Goal: Transaction & Acquisition: Purchase product/service

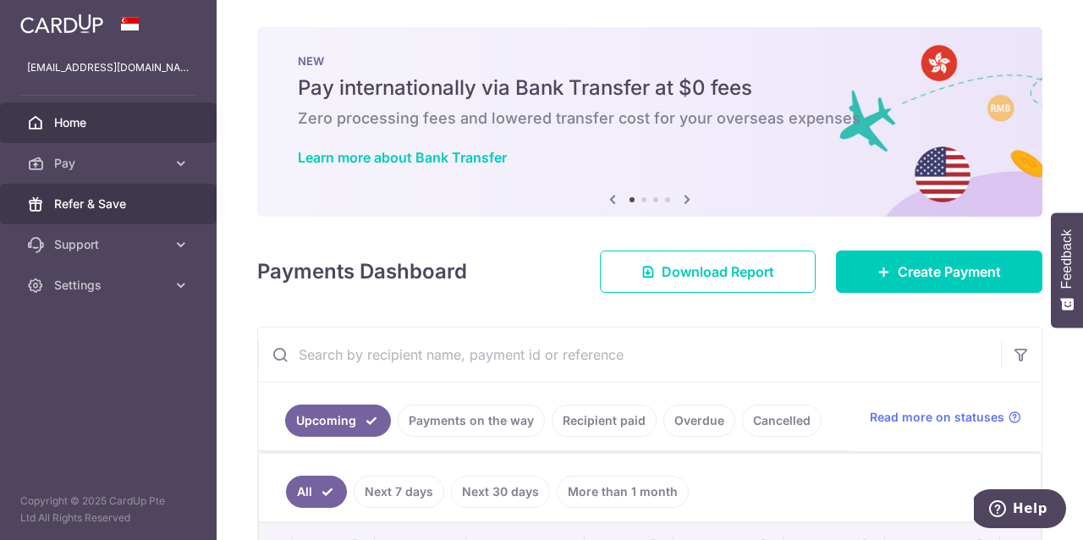
scroll to position [75, 0]
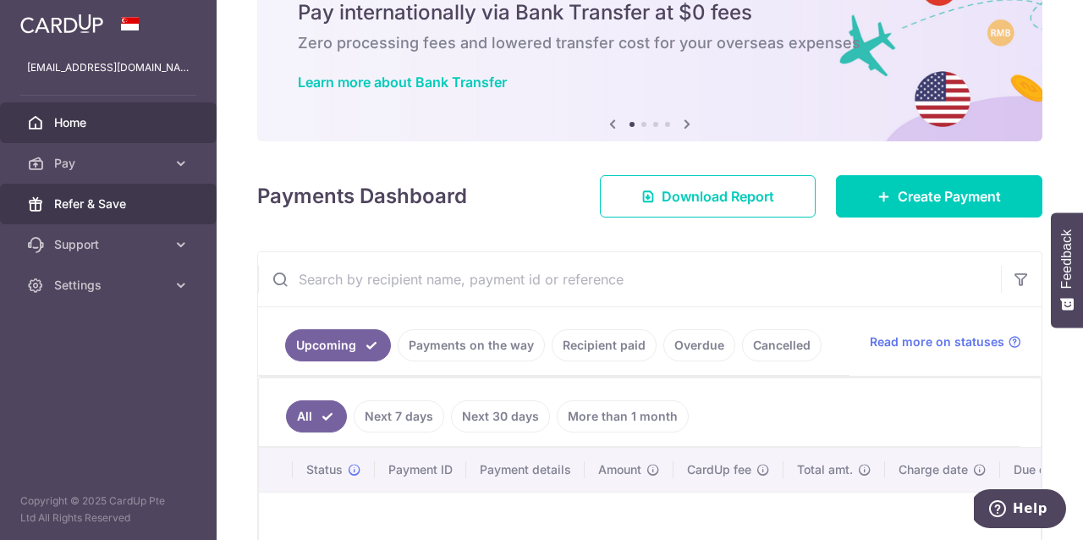
click at [114, 205] on span "Refer & Save" at bounding box center [110, 203] width 112 height 17
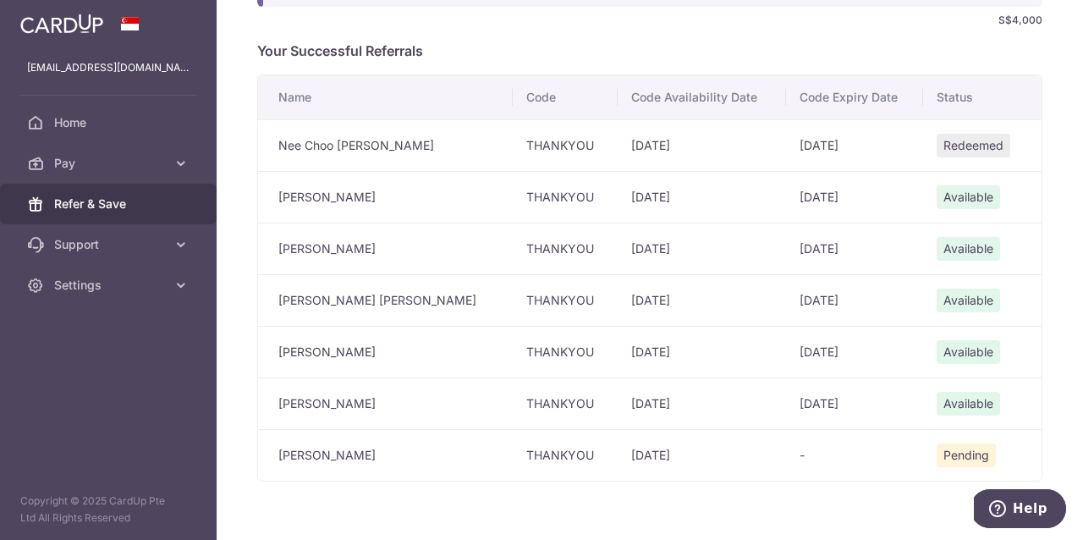
scroll to position [415, 0]
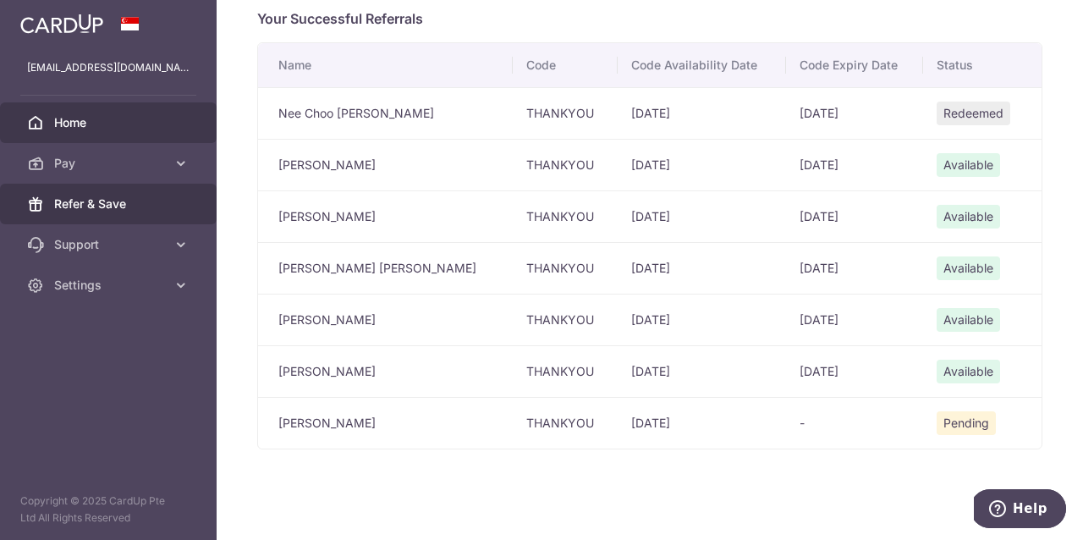
click at [101, 124] on span "Home" at bounding box center [110, 122] width 112 height 17
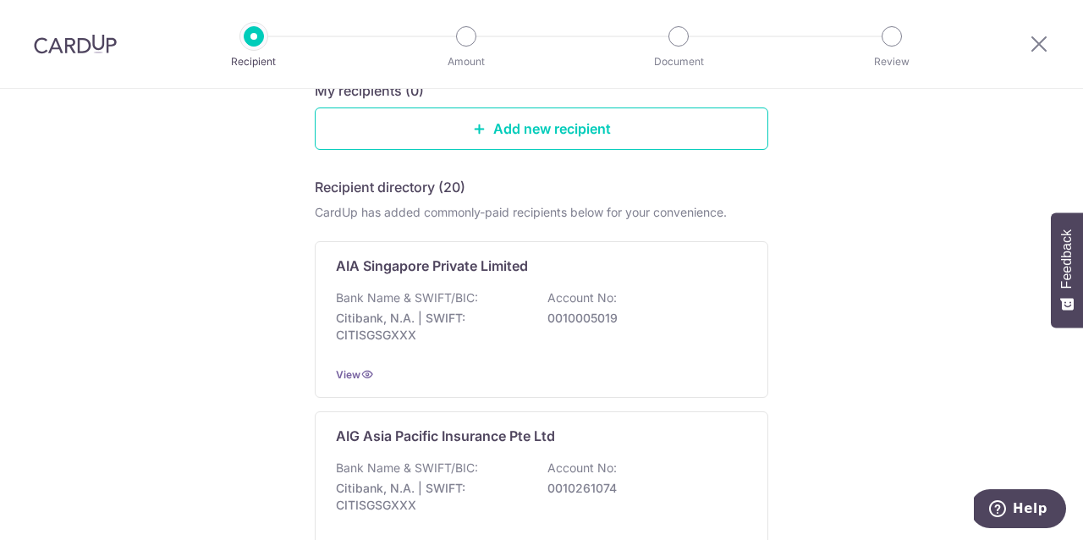
scroll to position [159, 0]
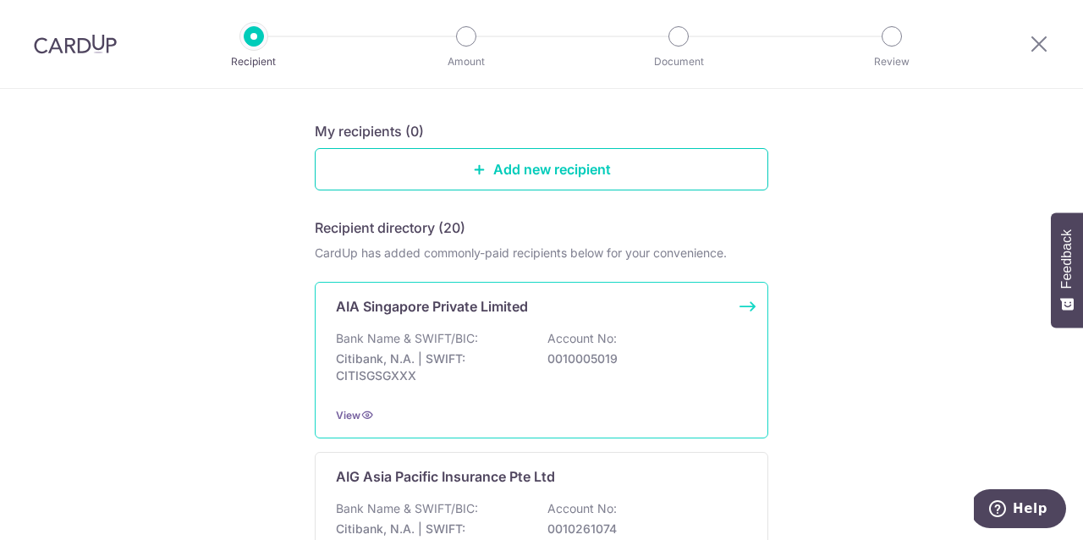
click at [380, 324] on div "AIA Singapore Private Limited Bank Name & SWIFT/BIC: Citibank, N.A. | SWIFT: CI…" at bounding box center [542, 360] width 454 height 157
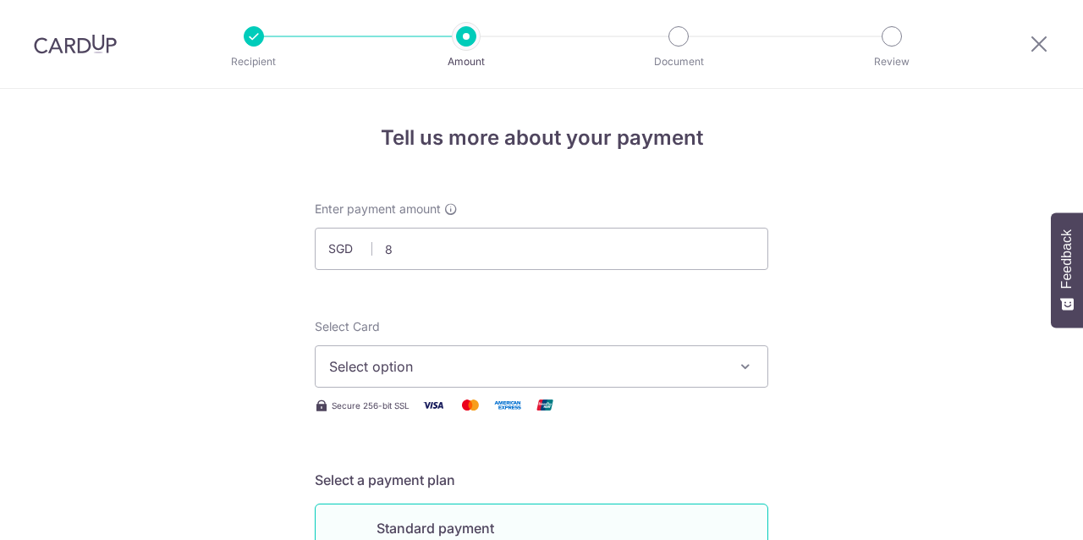
click at [471, 356] on span "Select option" at bounding box center [526, 366] width 394 height 20
type input "8.00"
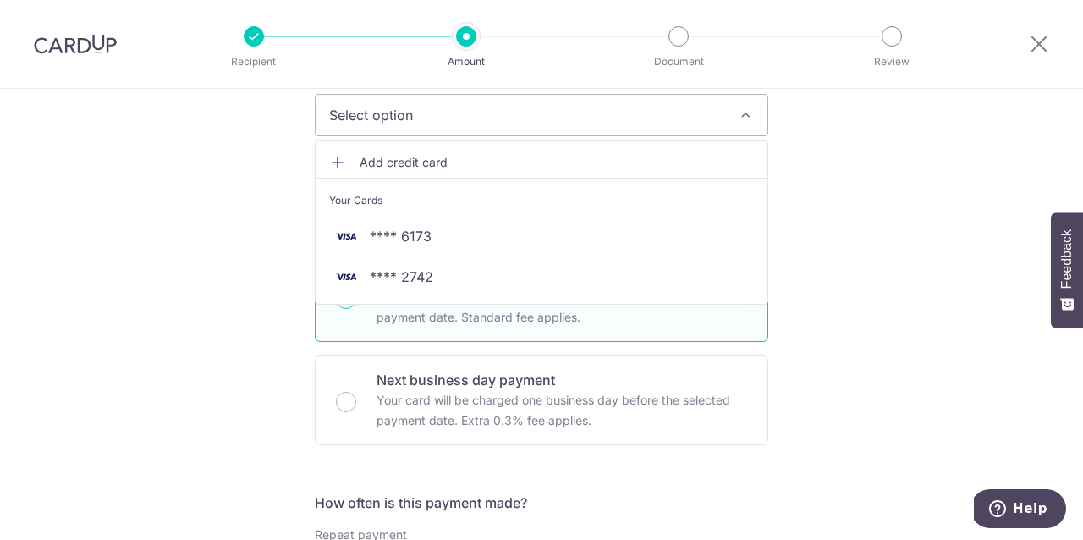
click at [448, 118] on span "Select option" at bounding box center [526, 115] width 394 height 20
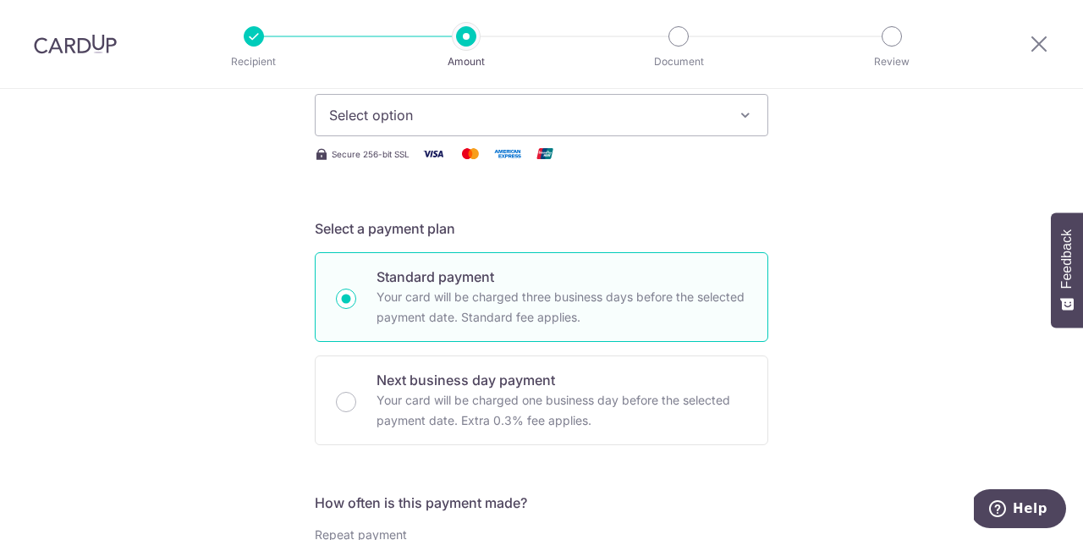
click at [448, 118] on span "Select option" at bounding box center [526, 115] width 394 height 20
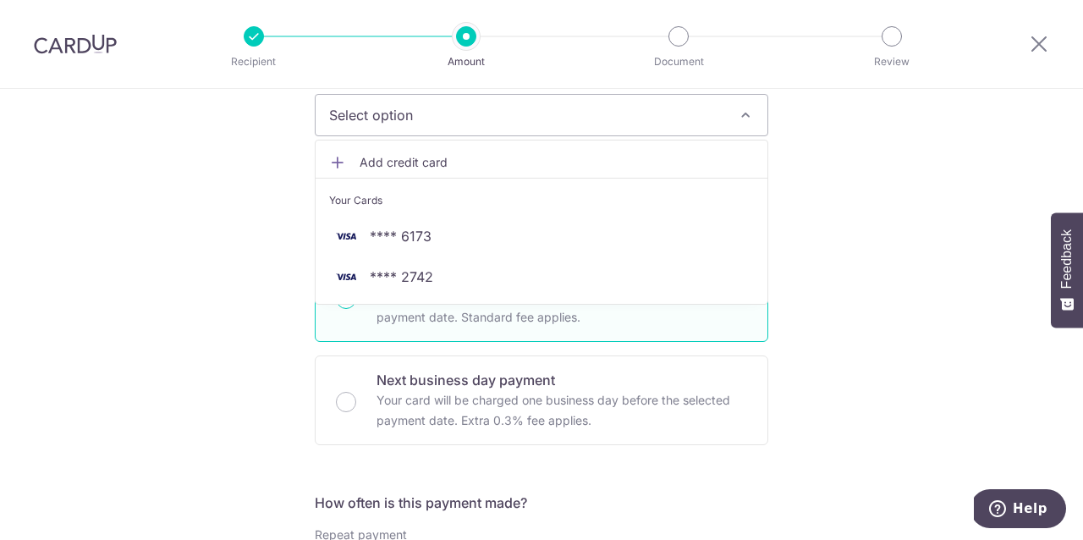
click at [424, 159] on span "Add credit card" at bounding box center [557, 162] width 394 height 17
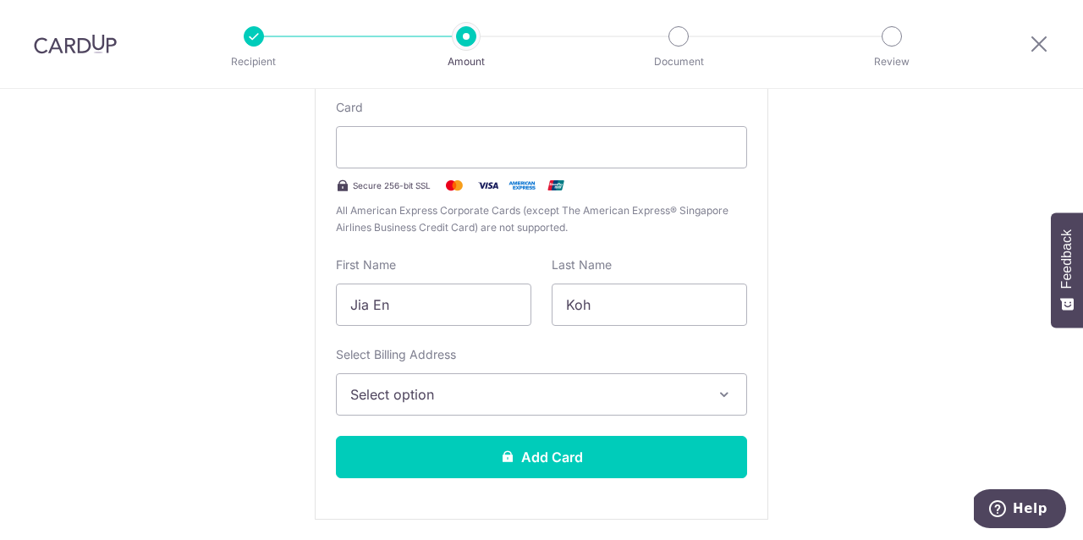
scroll to position [381, 0]
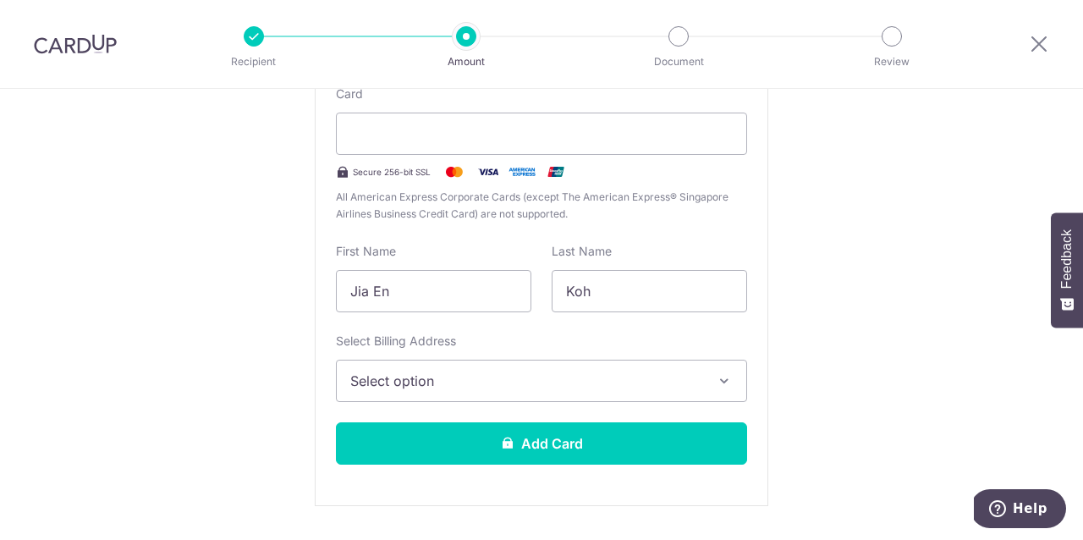
click at [449, 375] on span "Select option" at bounding box center [526, 381] width 352 height 20
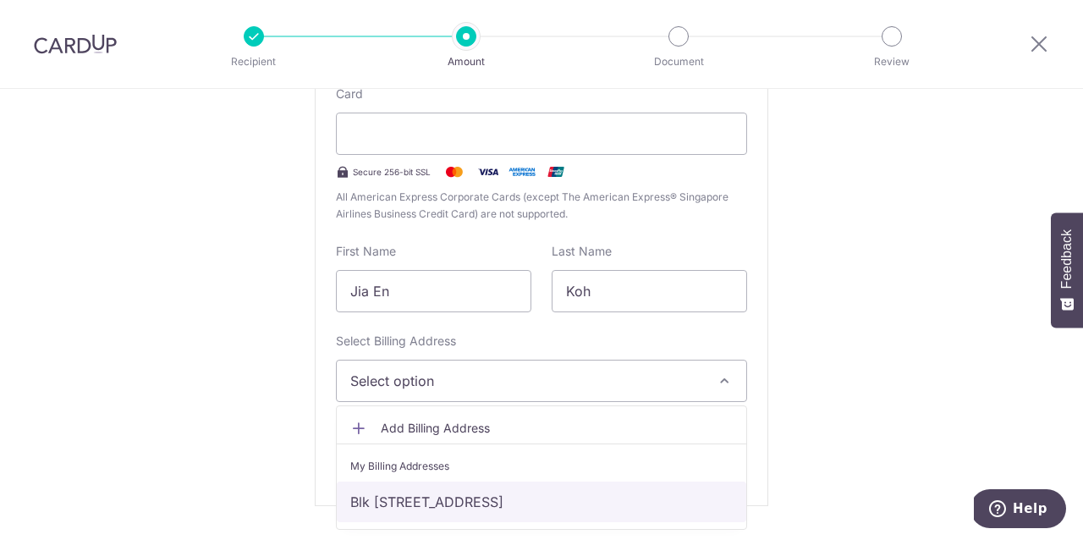
click at [461, 495] on link "Blk [STREET_ADDRESS]" at bounding box center [542, 502] width 410 height 41
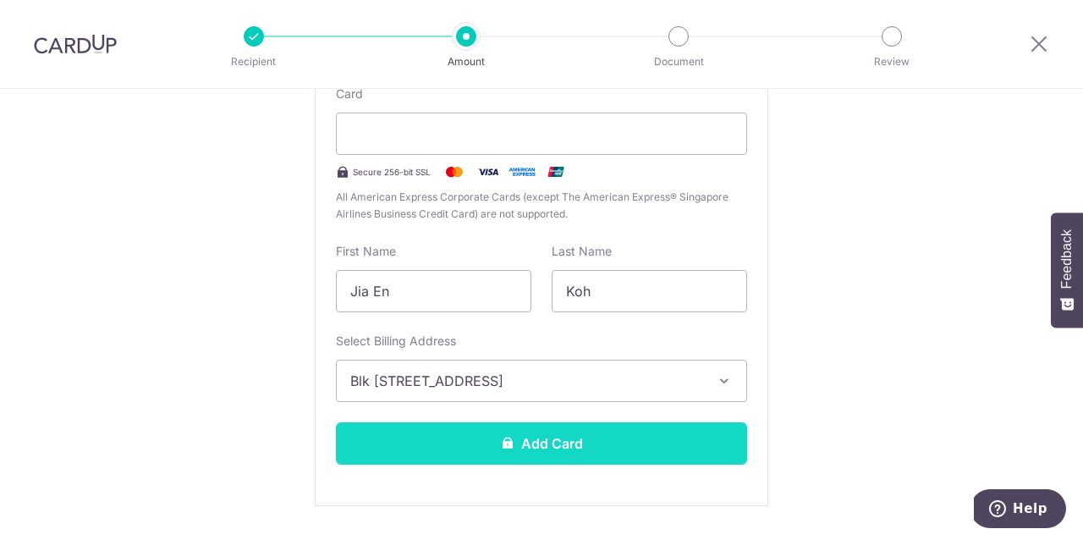
click at [496, 436] on button "Add Card" at bounding box center [541, 443] width 411 height 42
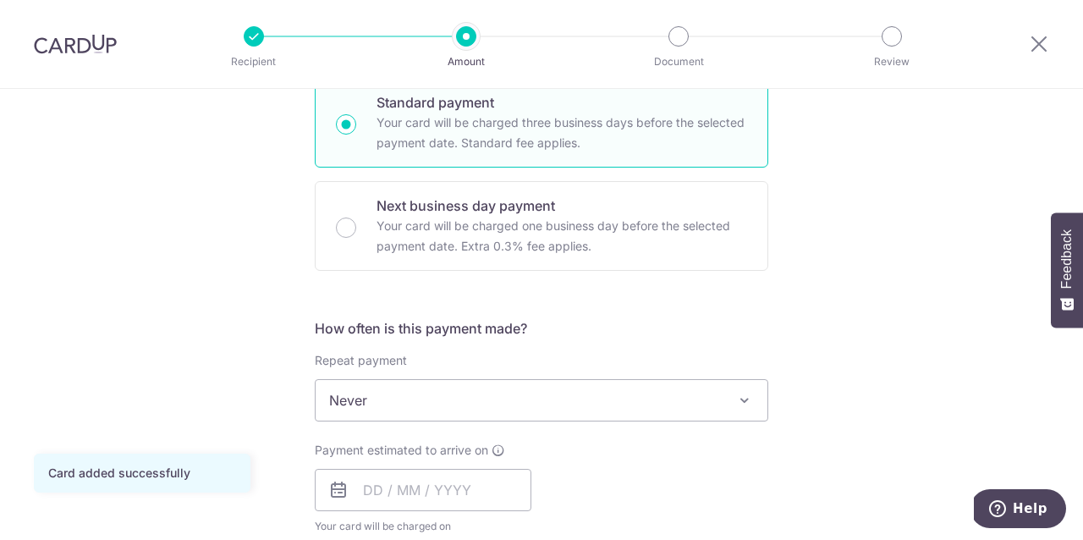
scroll to position [429, 0]
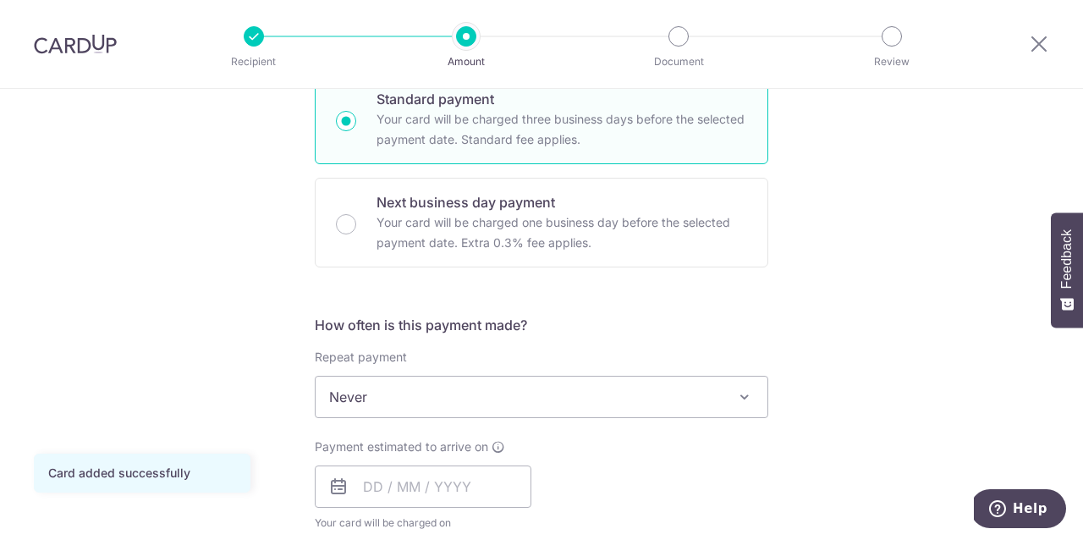
click at [493, 395] on span "Never" at bounding box center [542, 397] width 452 height 41
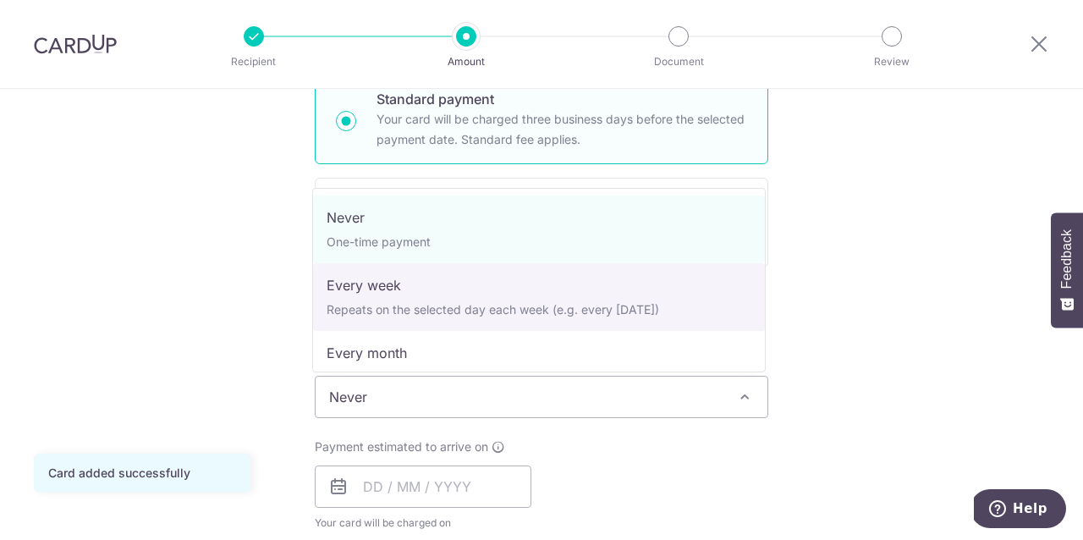
select select "2"
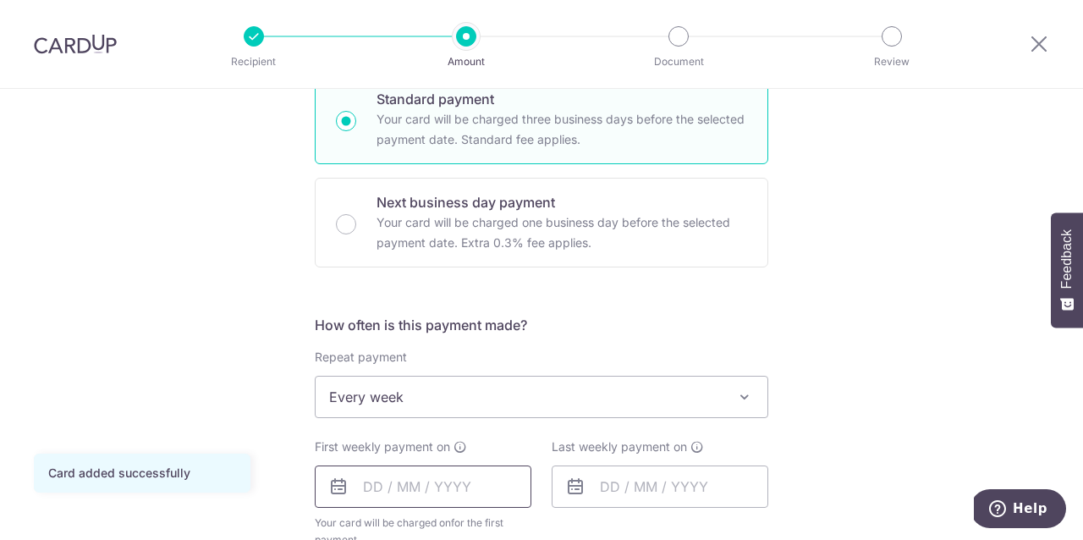
click at [425, 482] on input "text" at bounding box center [423, 486] width 217 height 42
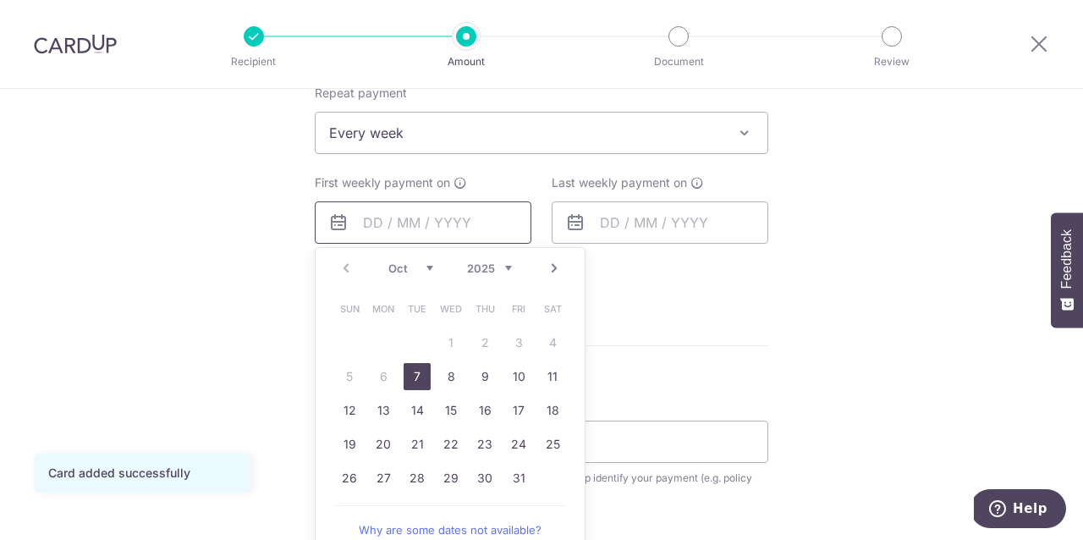
scroll to position [692, 0]
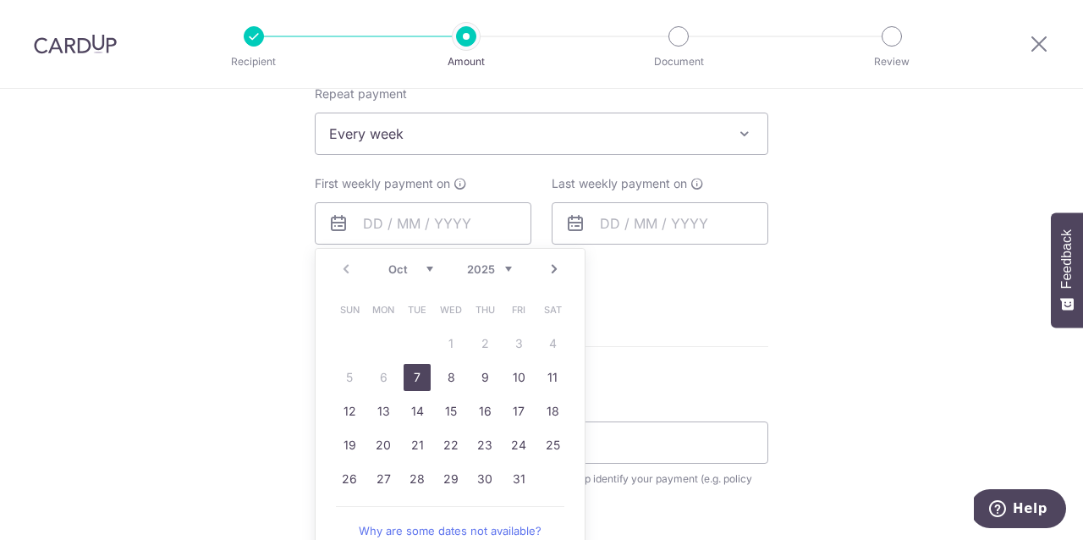
click at [418, 381] on link "7" at bounding box center [417, 377] width 27 height 27
type input "[DATE]"
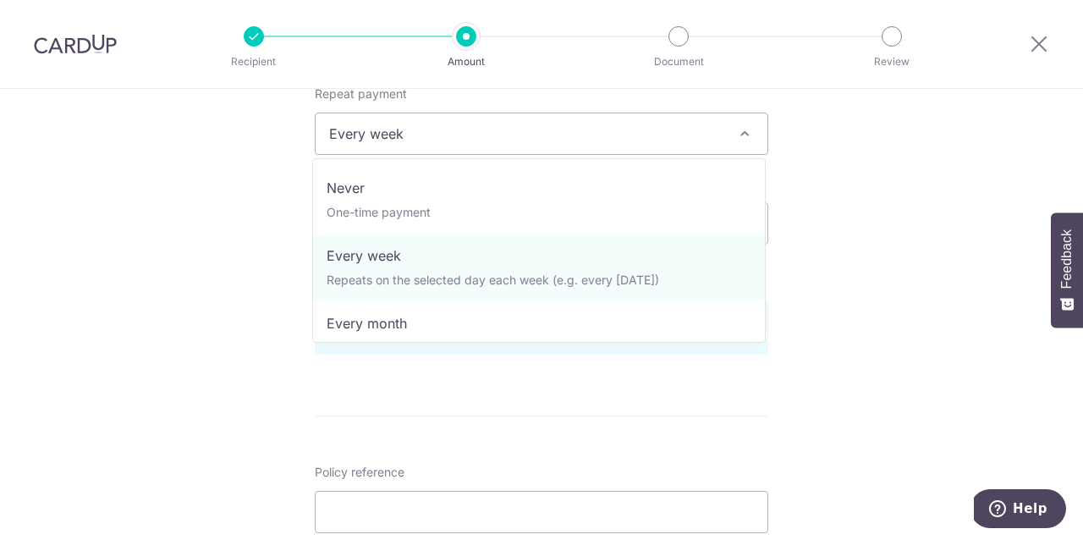
click at [509, 136] on span "Every week" at bounding box center [542, 133] width 452 height 41
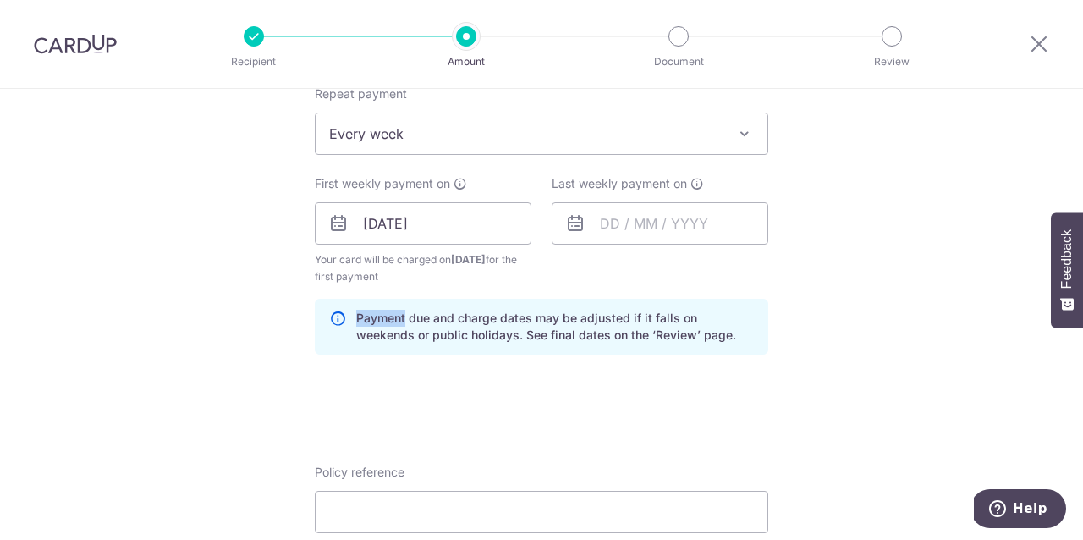
click at [448, 295] on div "How often is this payment made? Repeat payment Never Every week Every month Eve…" at bounding box center [542, 210] width 454 height 317
click at [476, 153] on span "Every week" at bounding box center [542, 133] width 452 height 41
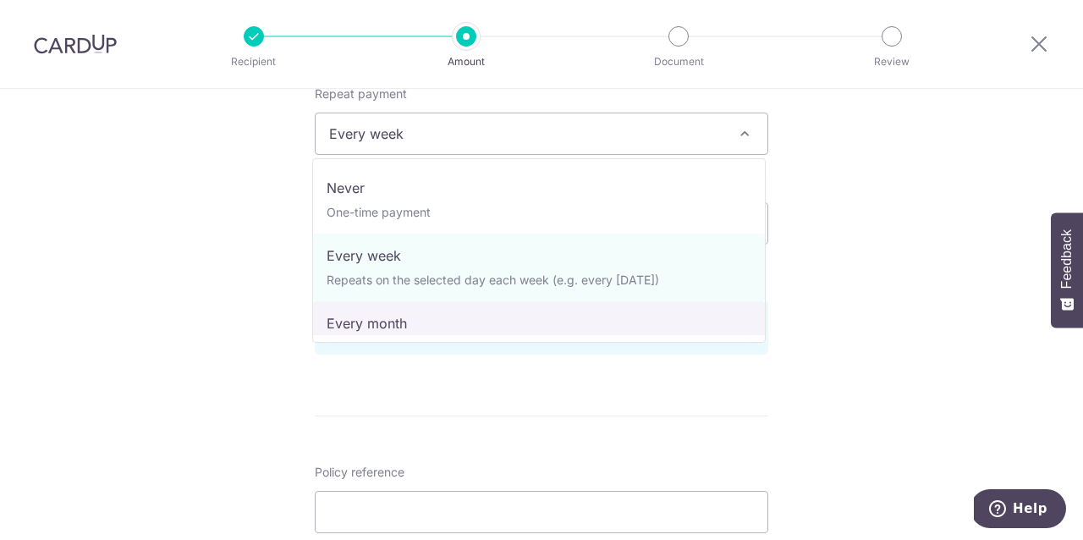
select select "3"
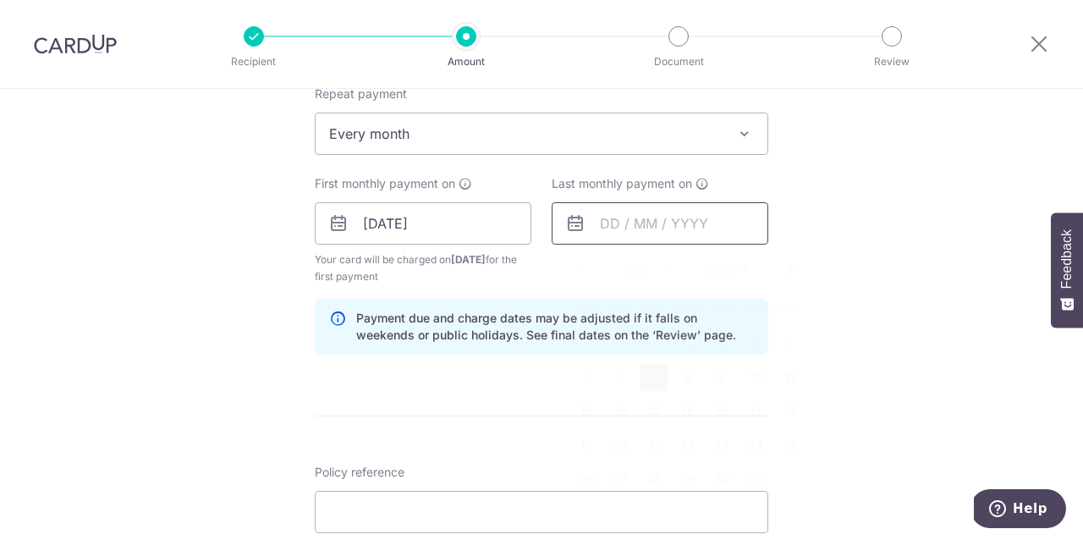
click at [601, 229] on input "text" at bounding box center [660, 223] width 217 height 42
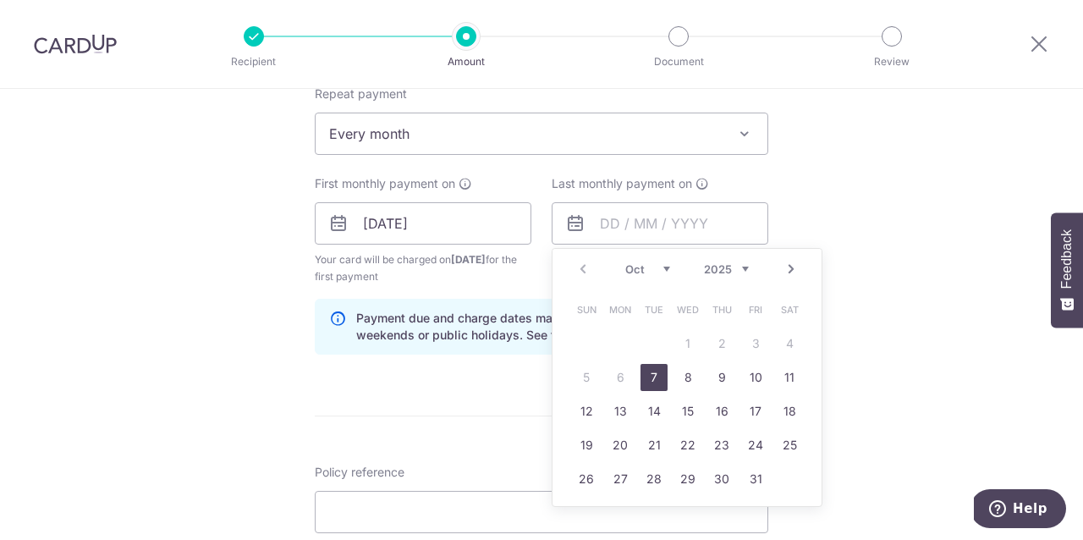
click at [790, 271] on link "Next" at bounding box center [791, 269] width 20 height 20
click at [791, 273] on link "Next" at bounding box center [791, 269] width 20 height 20
click at [581, 380] on link "7" at bounding box center [586, 377] width 27 height 27
type input "[DATE]"
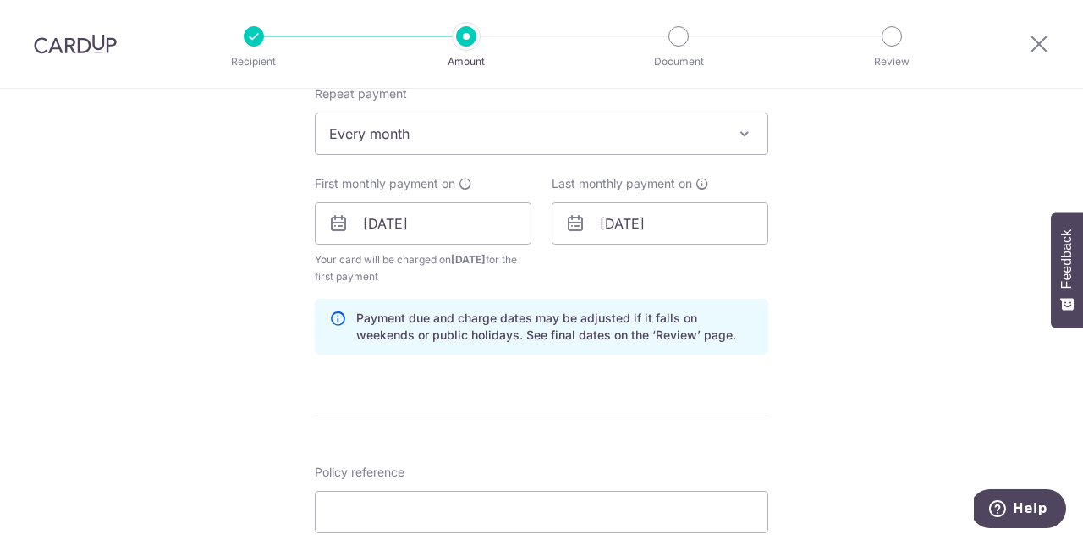
scroll to position [855, 0]
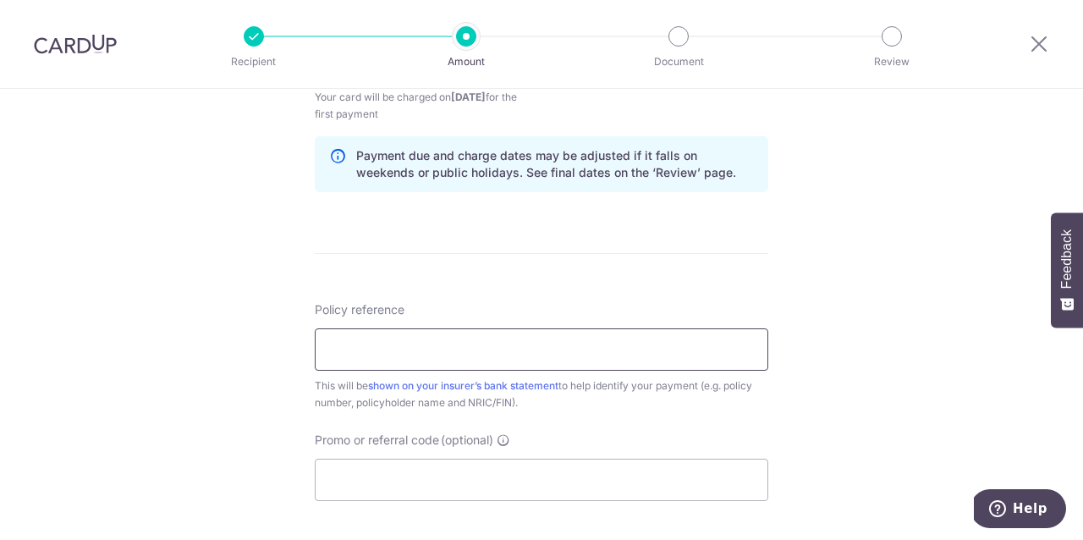
click at [533, 355] on input "Policy reference" at bounding box center [542, 349] width 454 height 42
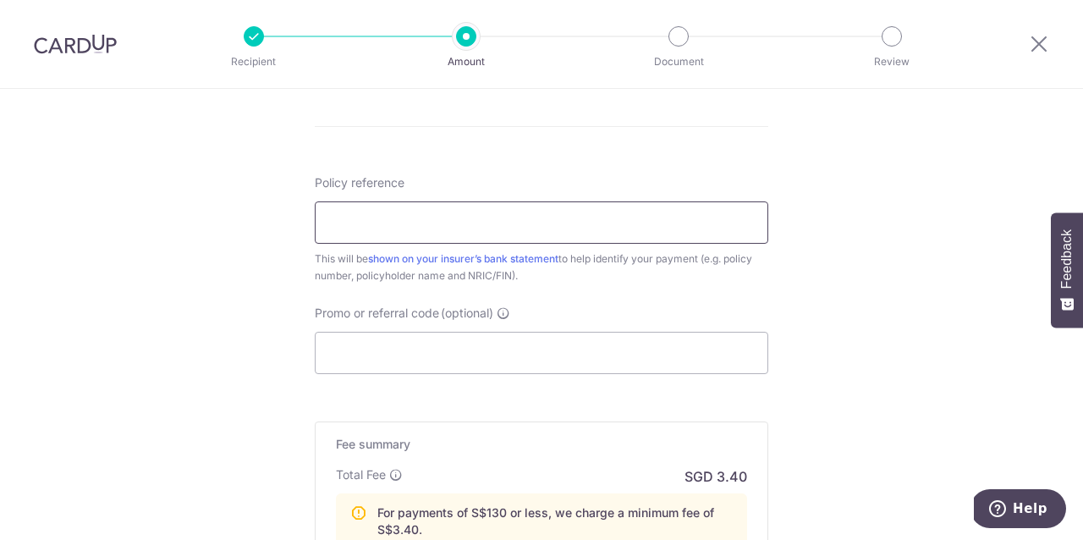
scroll to position [990, 0]
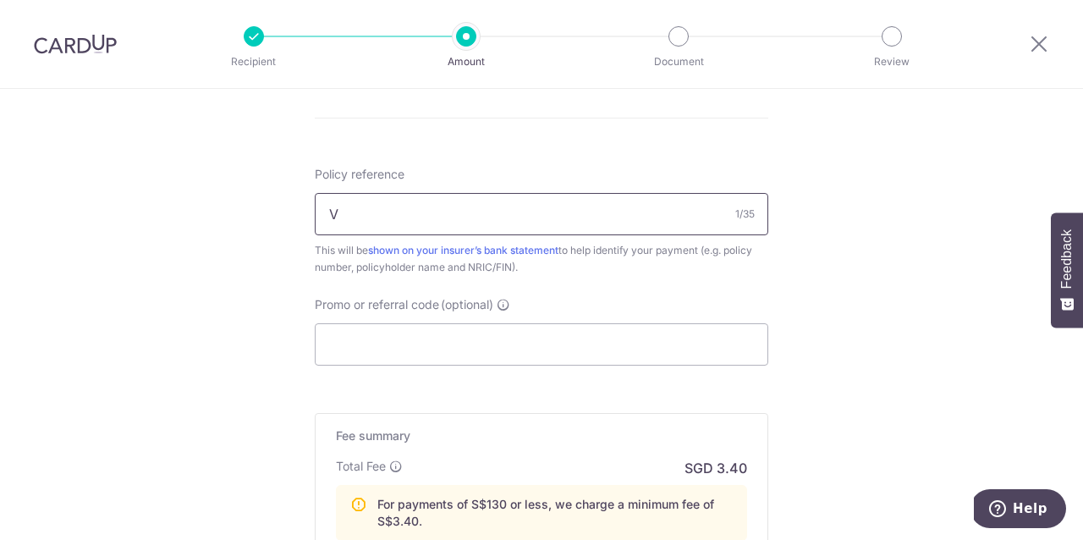
type input "V184208252 Koh Jia En S9033605C"
click at [404, 344] on input "Promo or referral code (optional)" at bounding box center [542, 344] width 454 height 42
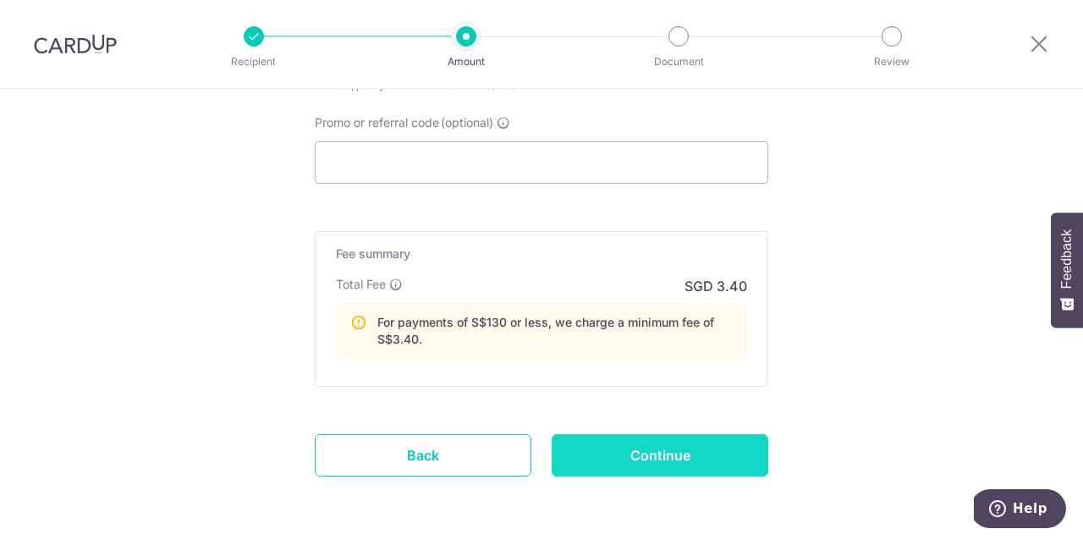
click at [645, 439] on input "Continue" at bounding box center [660, 455] width 217 height 42
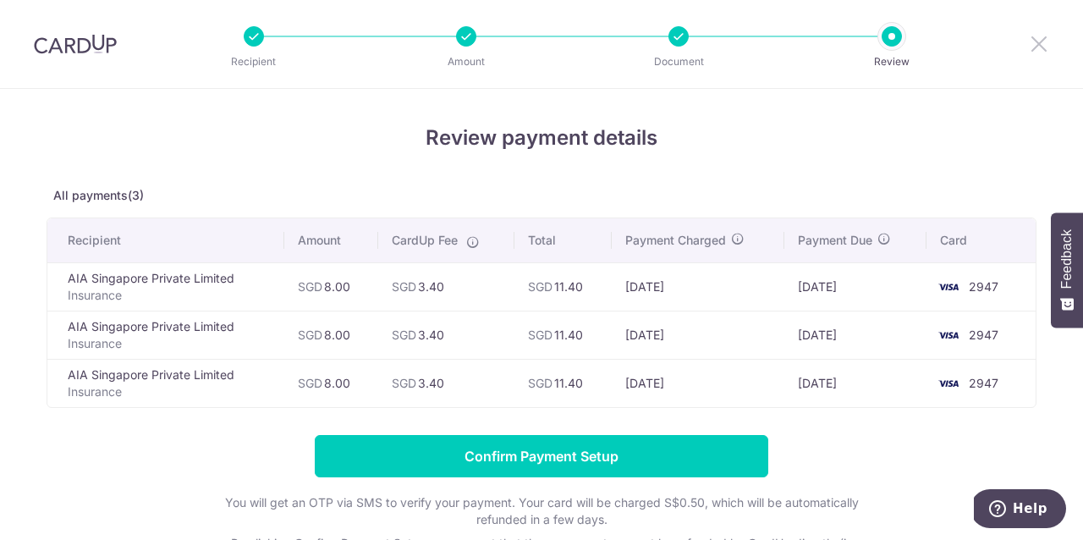
click at [1045, 38] on icon at bounding box center [1039, 43] width 20 height 21
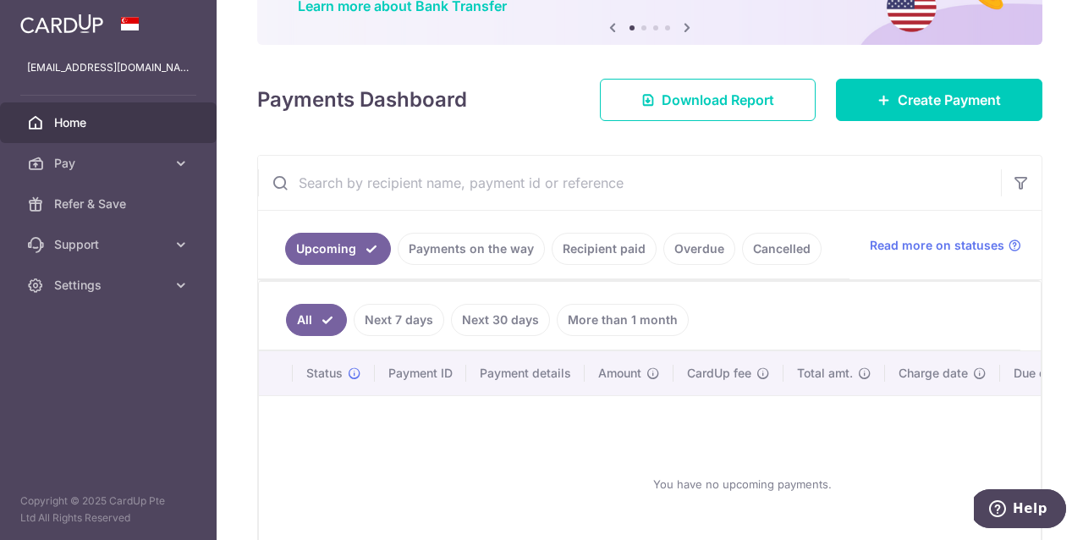
scroll to position [144, 0]
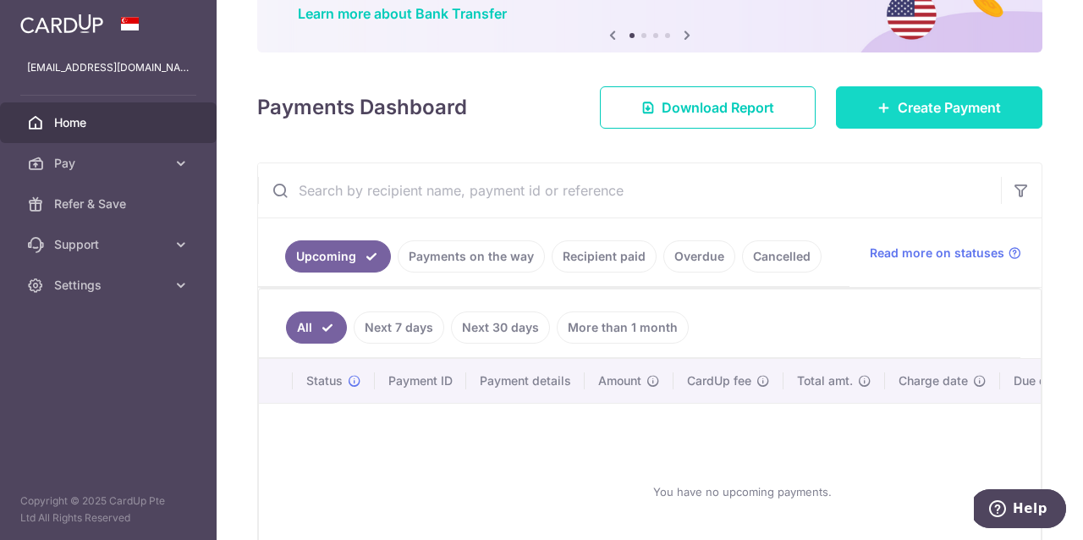
click at [887, 101] on link "Create Payment" at bounding box center [939, 107] width 206 height 42
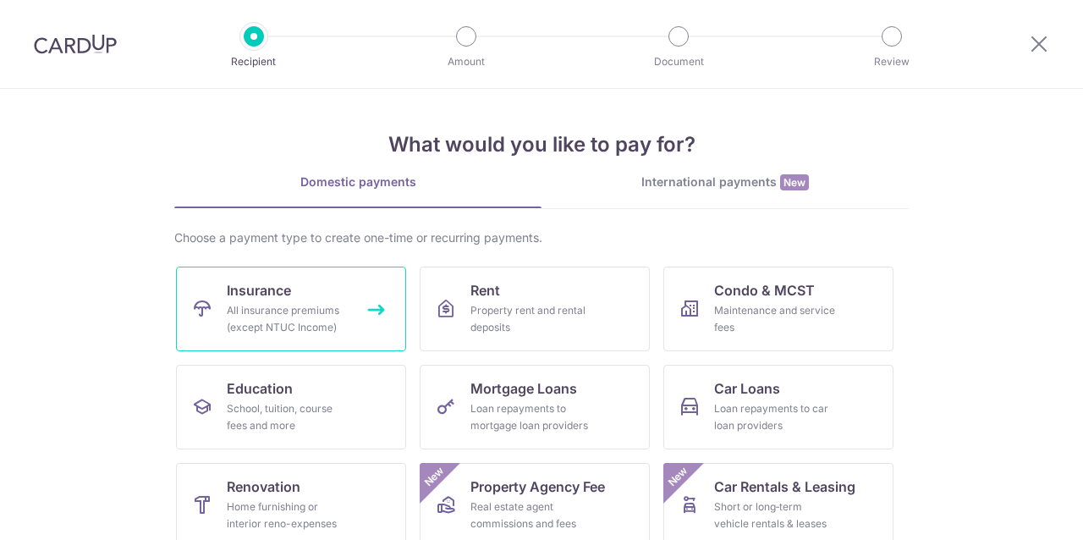
click at [328, 297] on link "Insurance All insurance premiums (except NTUC Income)" at bounding box center [291, 309] width 230 height 85
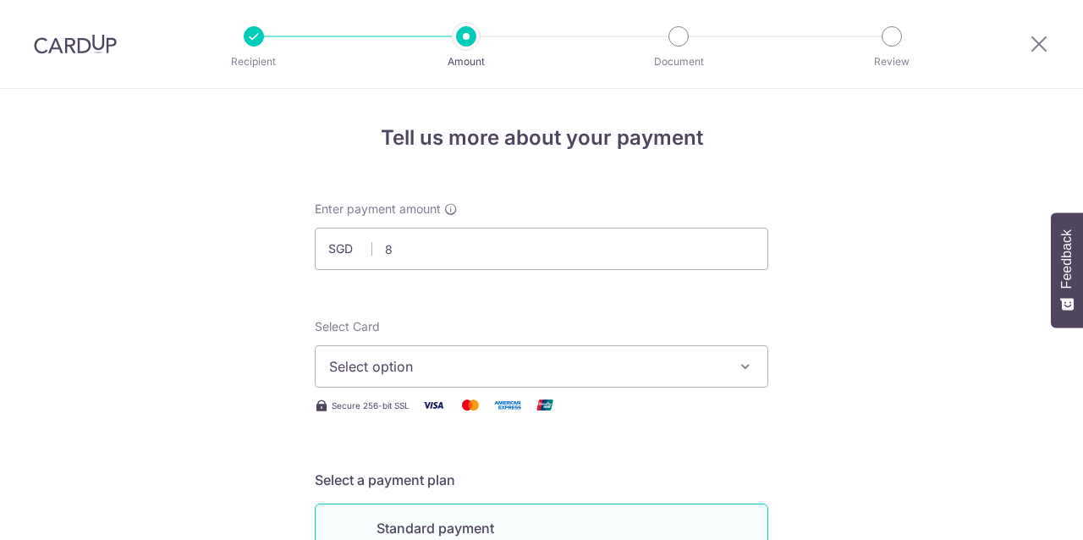
click at [394, 356] on span "Select option" at bounding box center [526, 366] width 394 height 20
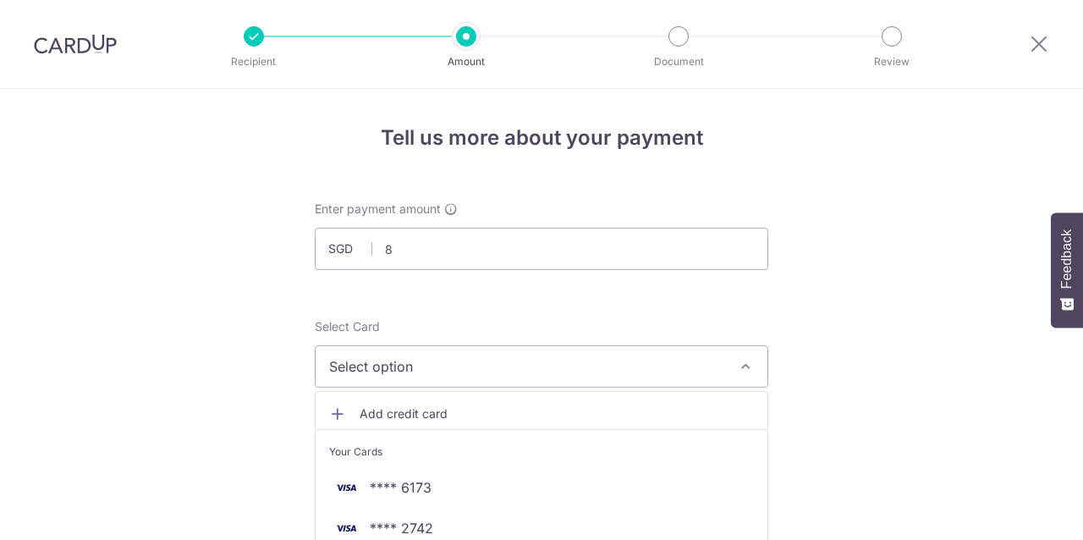
type input "8.00"
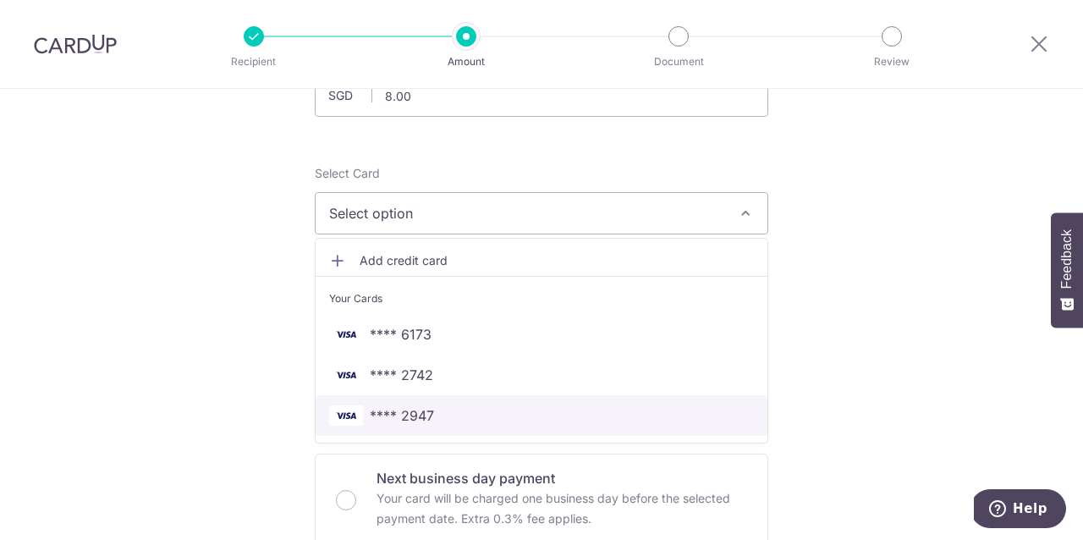
click at [402, 410] on span "**** 2947" at bounding box center [402, 415] width 64 height 20
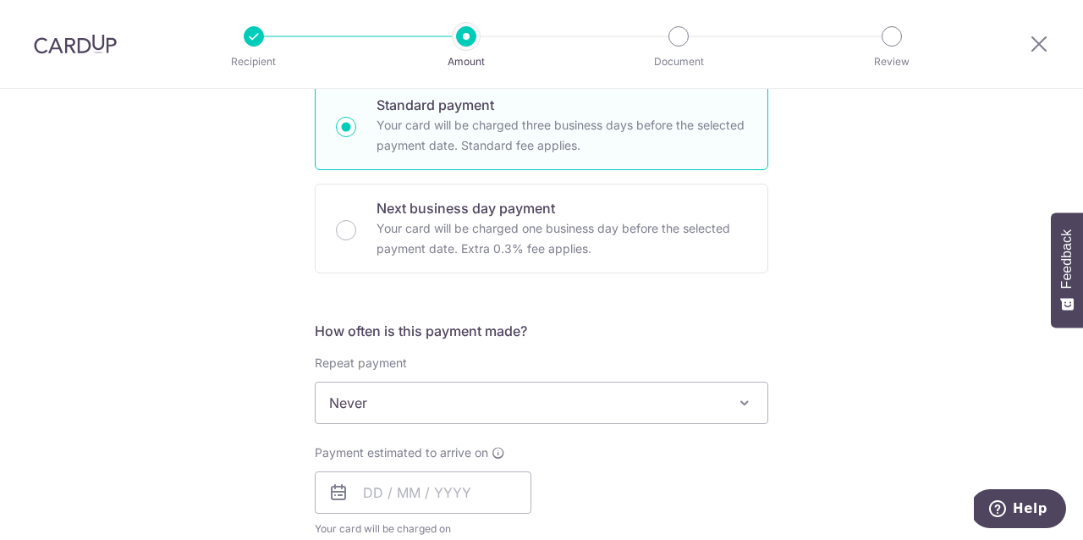
scroll to position [433, 0]
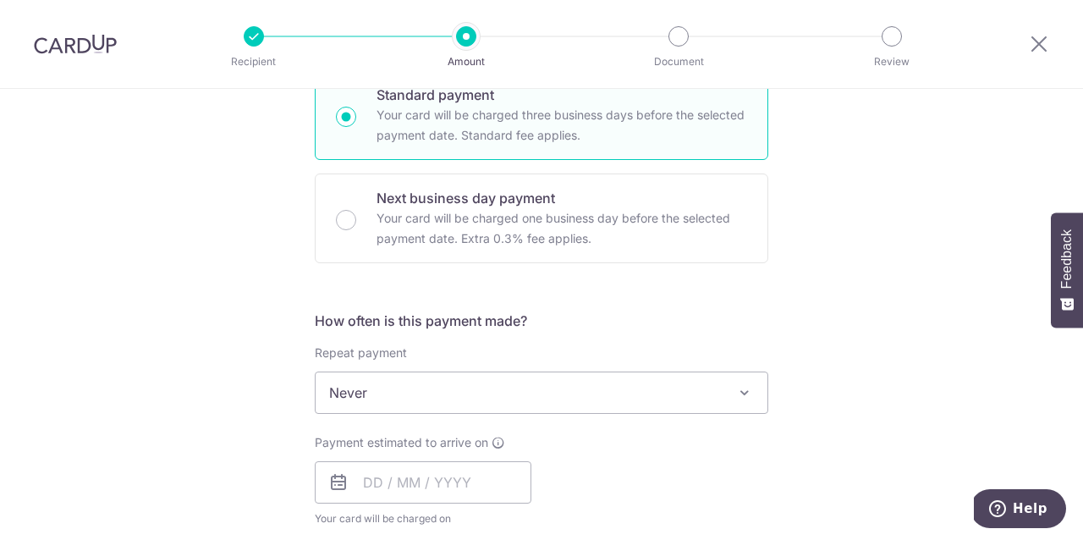
click at [402, 410] on span "Never" at bounding box center [542, 392] width 452 height 41
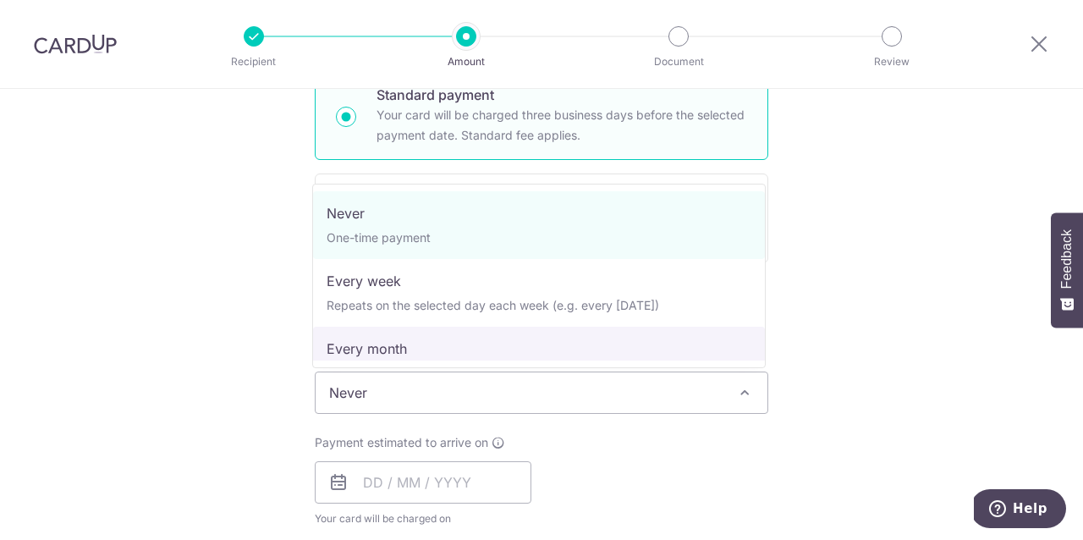
select select "3"
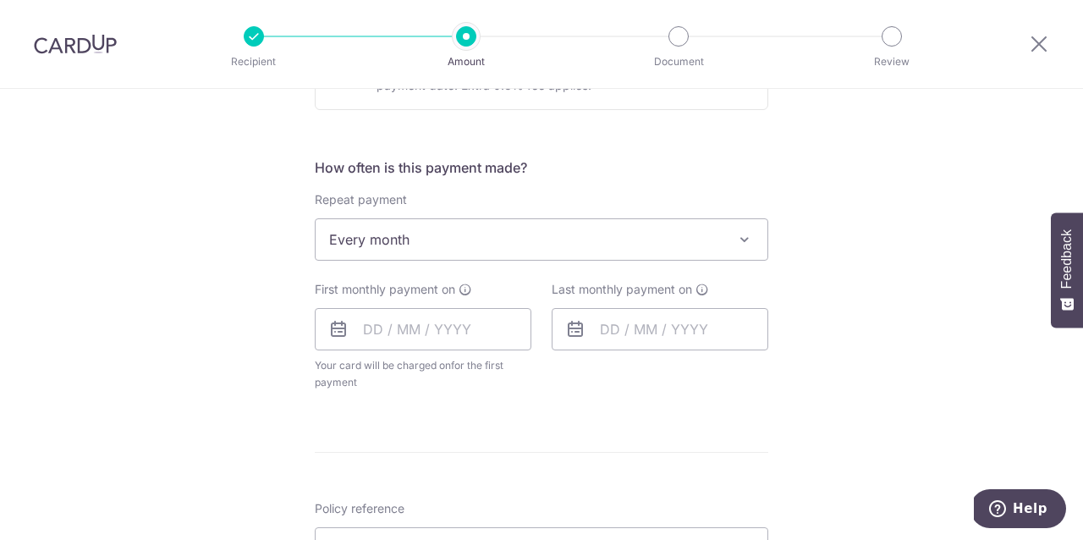
scroll to position [594, 0]
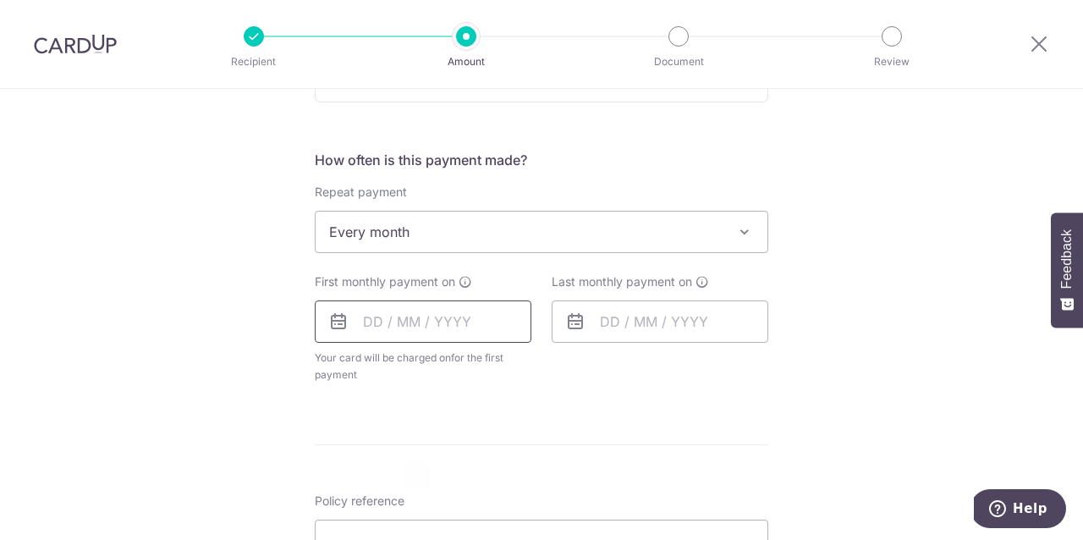
click at [406, 323] on input "text" at bounding box center [423, 321] width 217 height 42
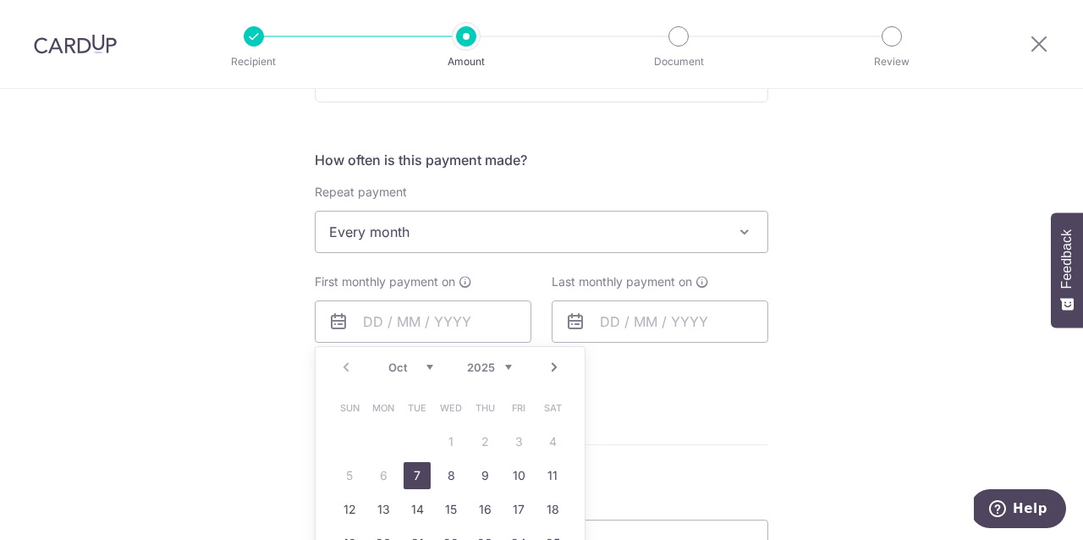
click at [409, 471] on link "7" at bounding box center [417, 475] width 27 height 27
type input "[DATE]"
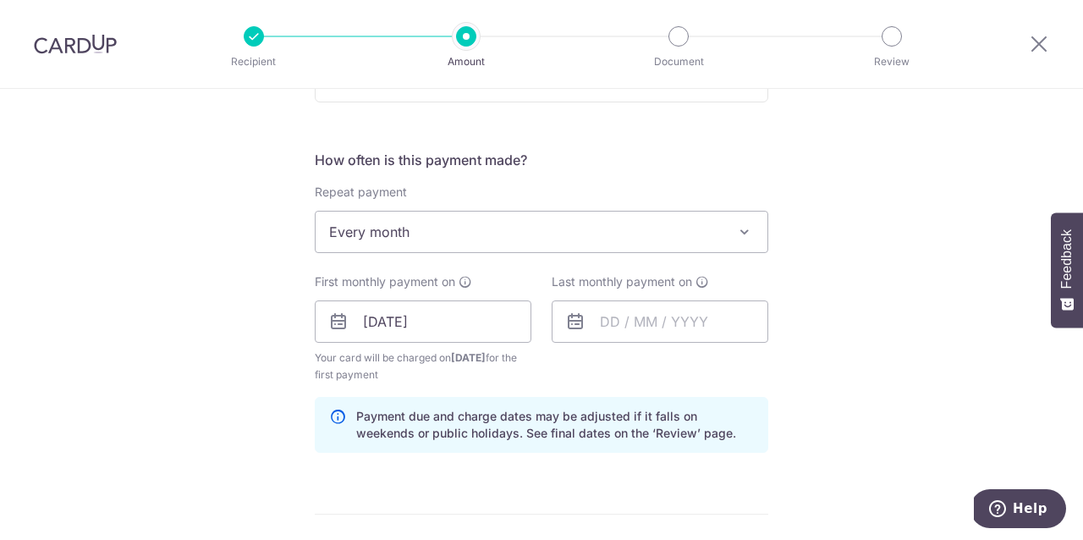
click at [411, 475] on form "Enter payment amount SGD 8.00 8.00 Select Card **** 2947 Add credit card Your C…" at bounding box center [542, 353] width 454 height 1495
click at [598, 328] on input "text" at bounding box center [660, 321] width 217 height 42
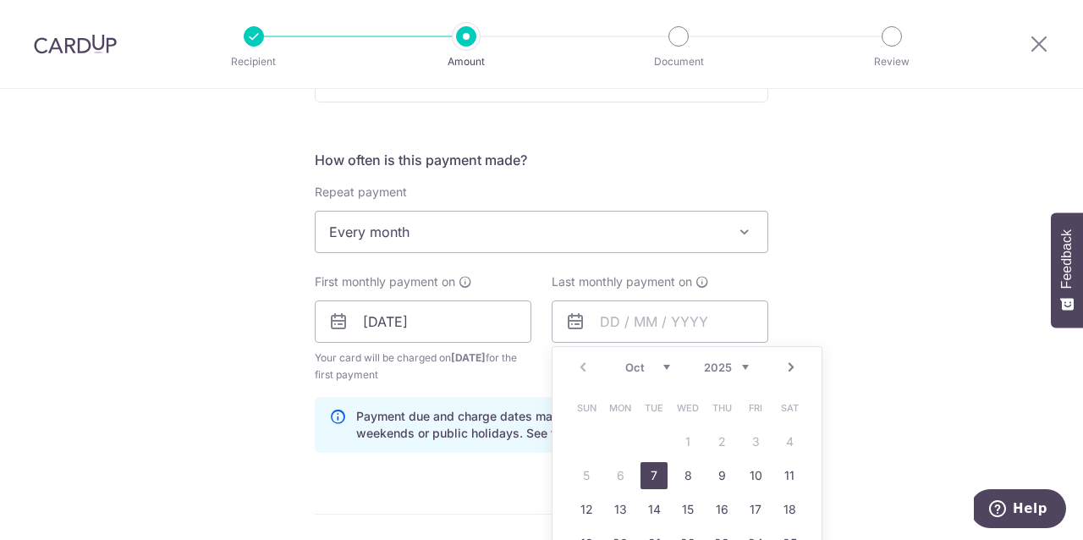
click at [781, 359] on link "Next" at bounding box center [791, 367] width 20 height 20
click at [580, 472] on link "7" at bounding box center [586, 475] width 27 height 27
type input "07/12/2025"
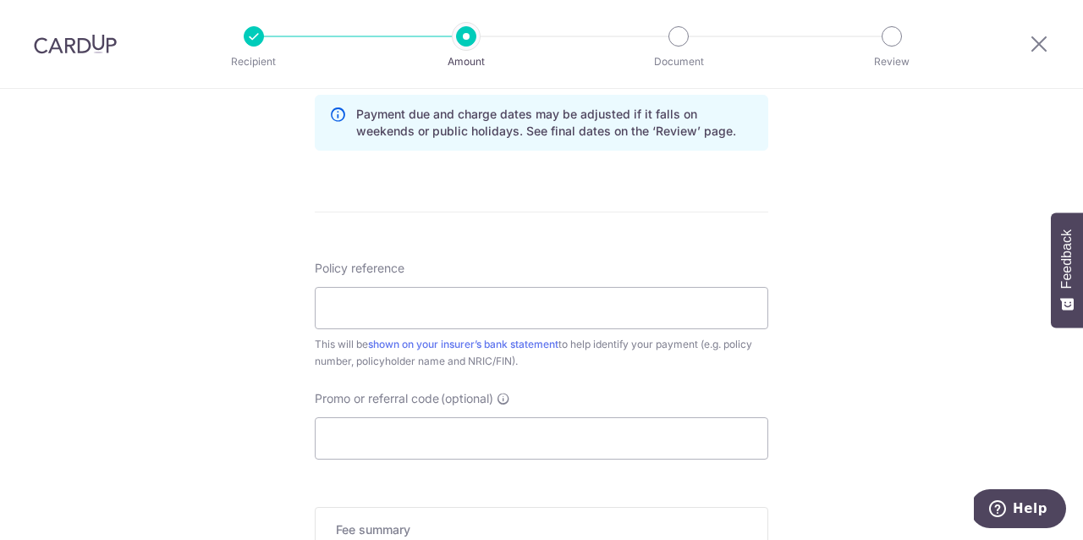
scroll to position [900, 0]
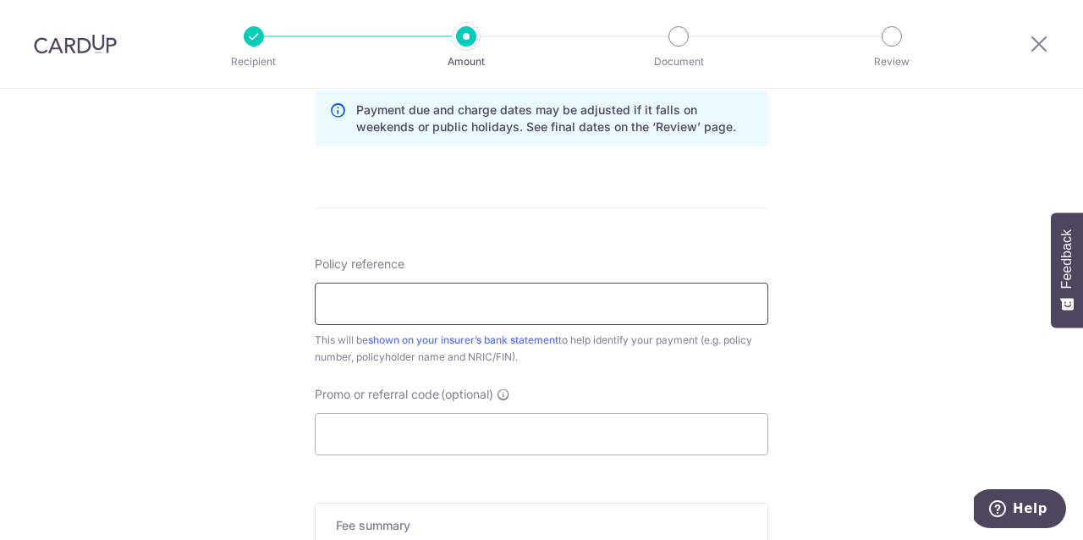
click at [443, 311] on input "Policy reference" at bounding box center [542, 304] width 454 height 42
type input "V184208252 Koh Jia En S9033605C"
click at [398, 430] on input "Promo or referral code (optional)" at bounding box center [542, 434] width 454 height 42
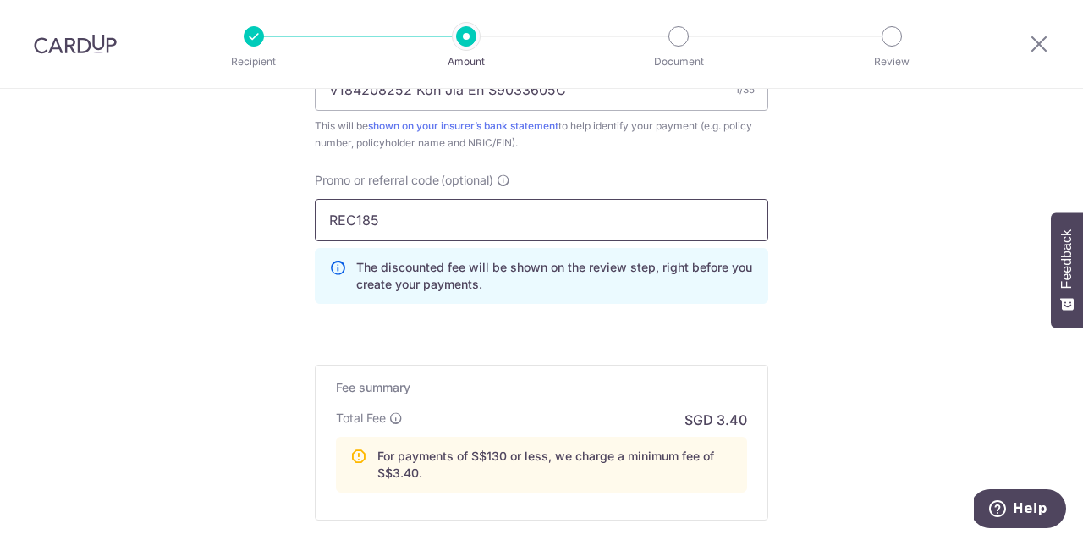
scroll to position [1235, 0]
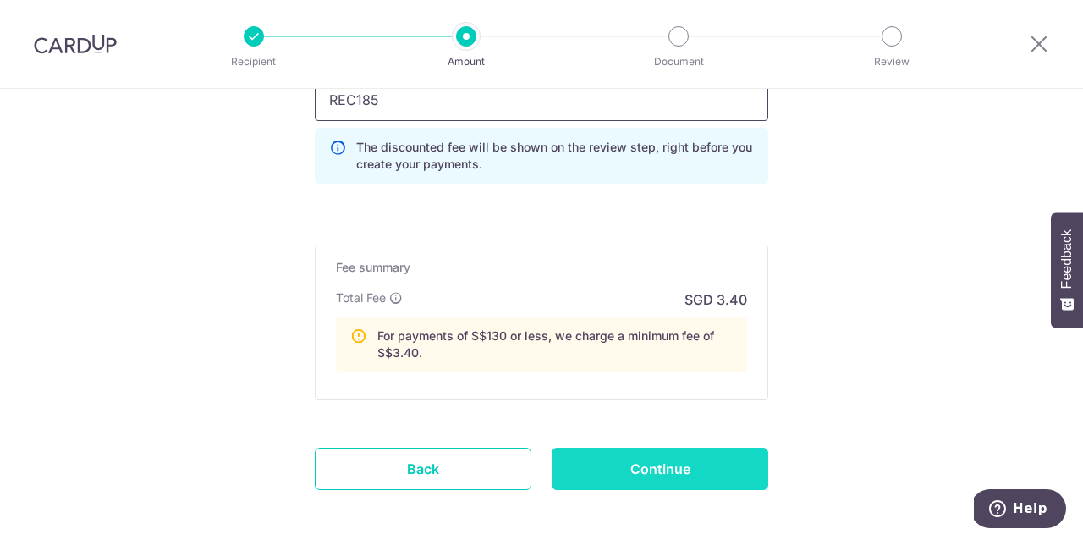
type input "REC185"
click at [628, 470] on input "Continue" at bounding box center [660, 469] width 217 height 42
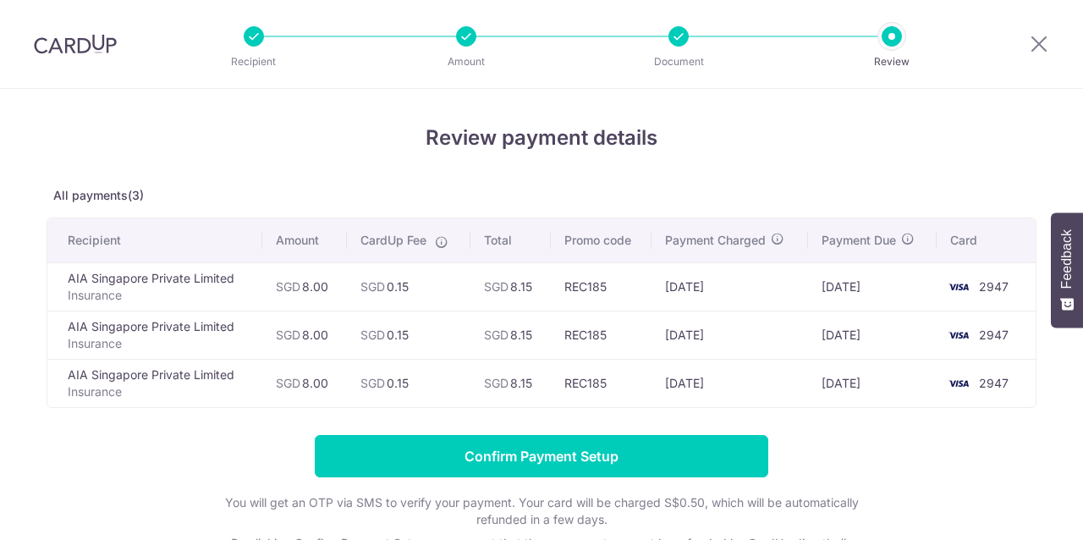
click at [543, 458] on input "Confirm Payment Setup" at bounding box center [542, 456] width 454 height 42
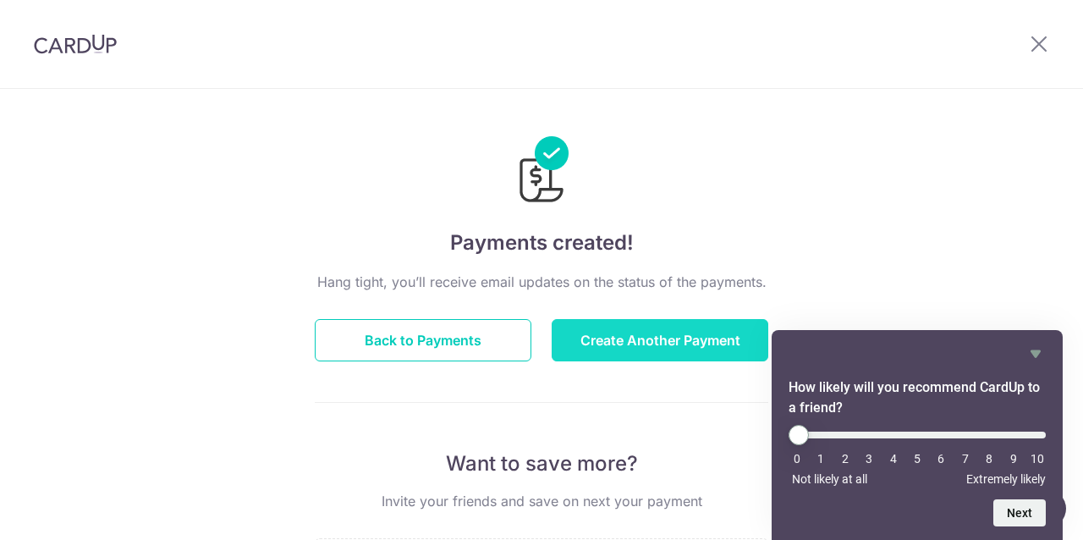
click at [642, 358] on button "Create Another Payment" at bounding box center [660, 340] width 217 height 42
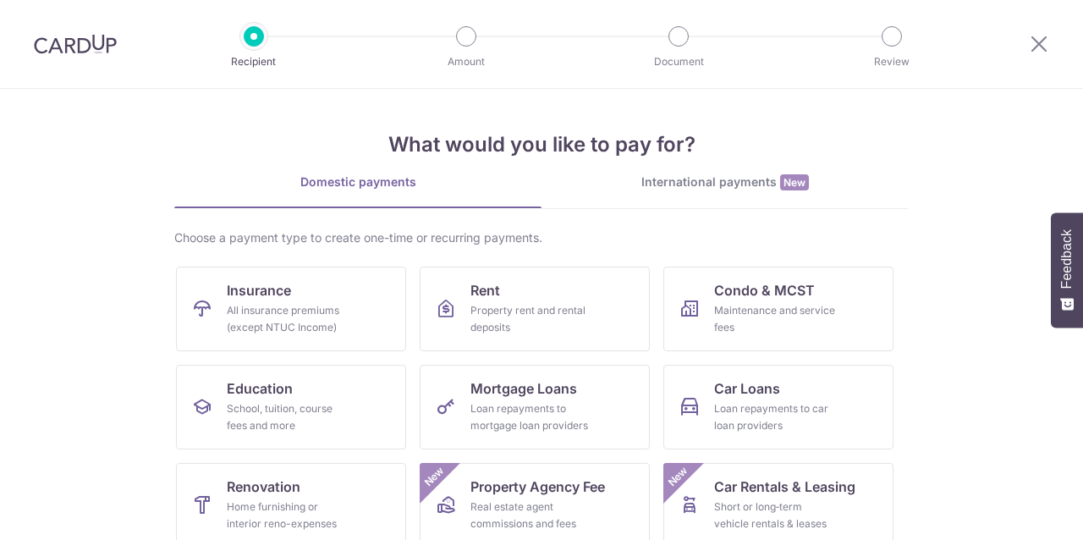
click at [276, 302] on div "All insurance premiums (except NTUC Income)" at bounding box center [288, 319] width 122 height 34
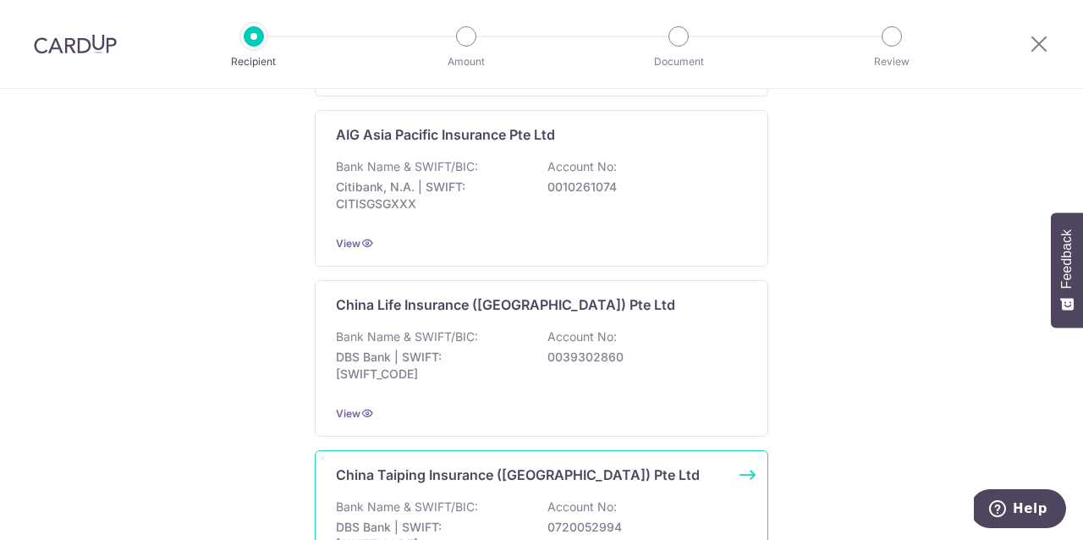
click at [454, 501] on p "Bank Name & SWIFT/BIC:" at bounding box center [407, 506] width 142 height 17
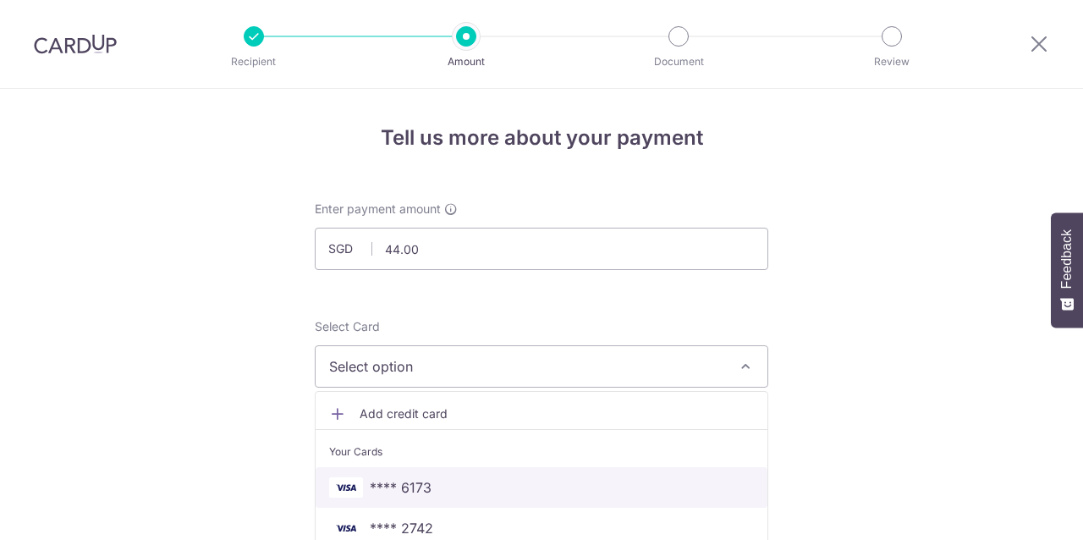
scroll to position [129, 0]
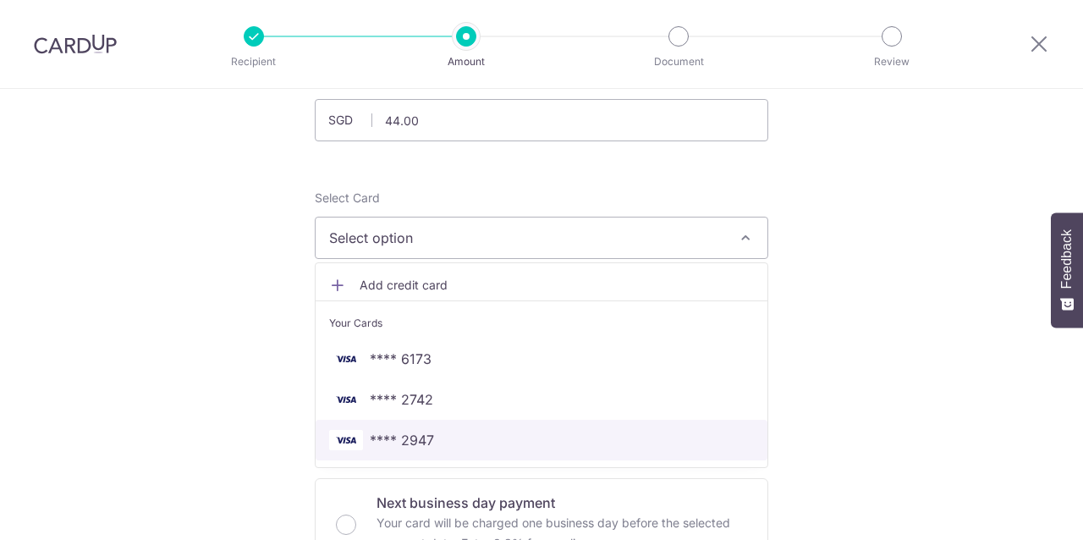
click at [411, 430] on span "**** 2947" at bounding box center [402, 440] width 64 height 20
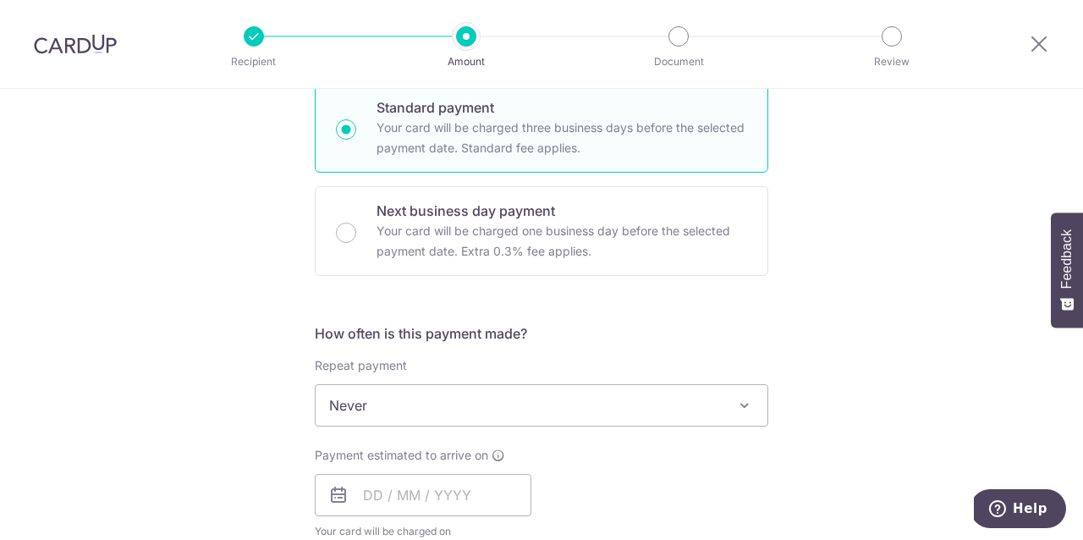
scroll to position [474, 0]
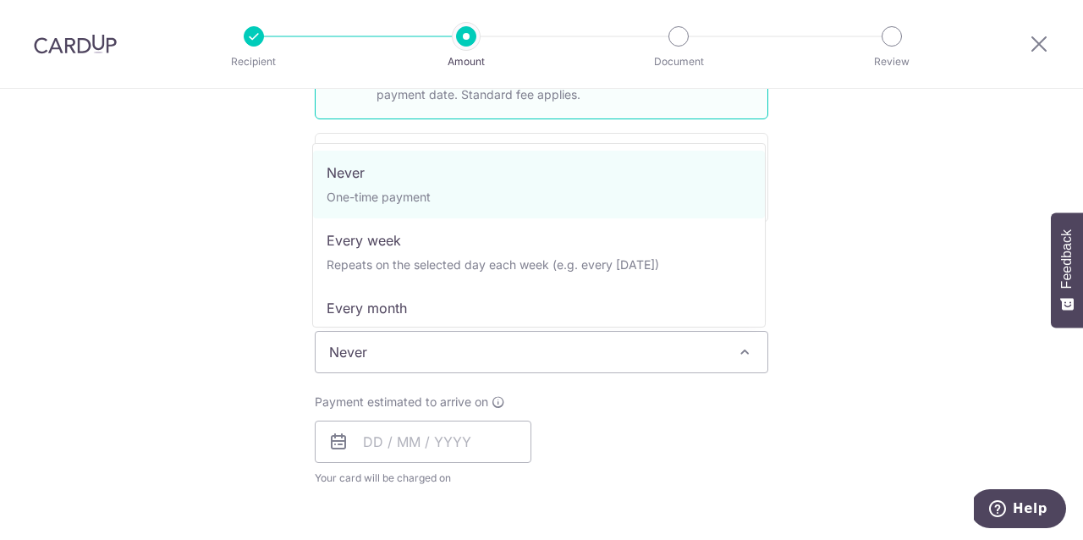
click at [407, 347] on span "Never" at bounding box center [542, 352] width 452 height 41
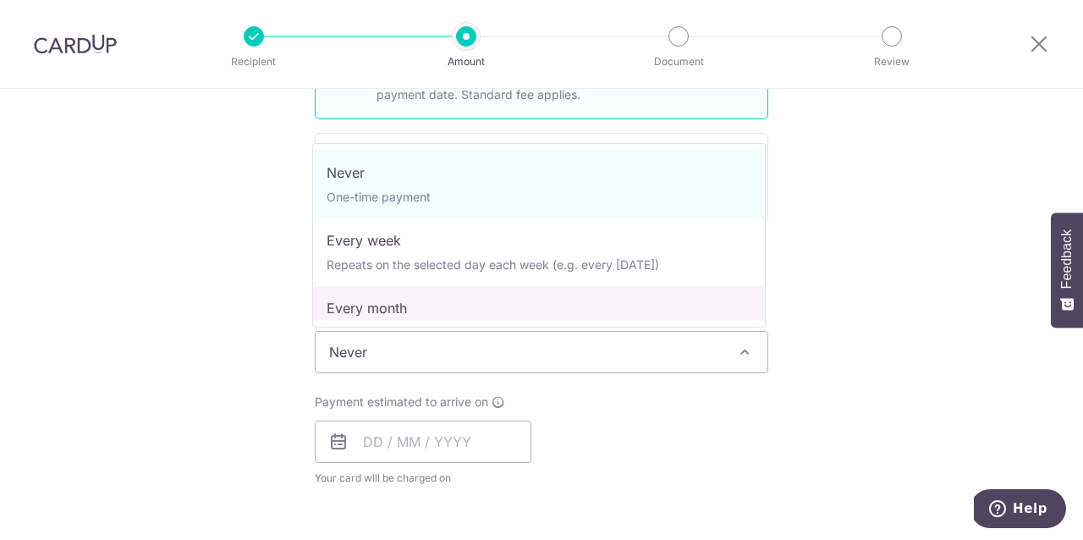
select select "3"
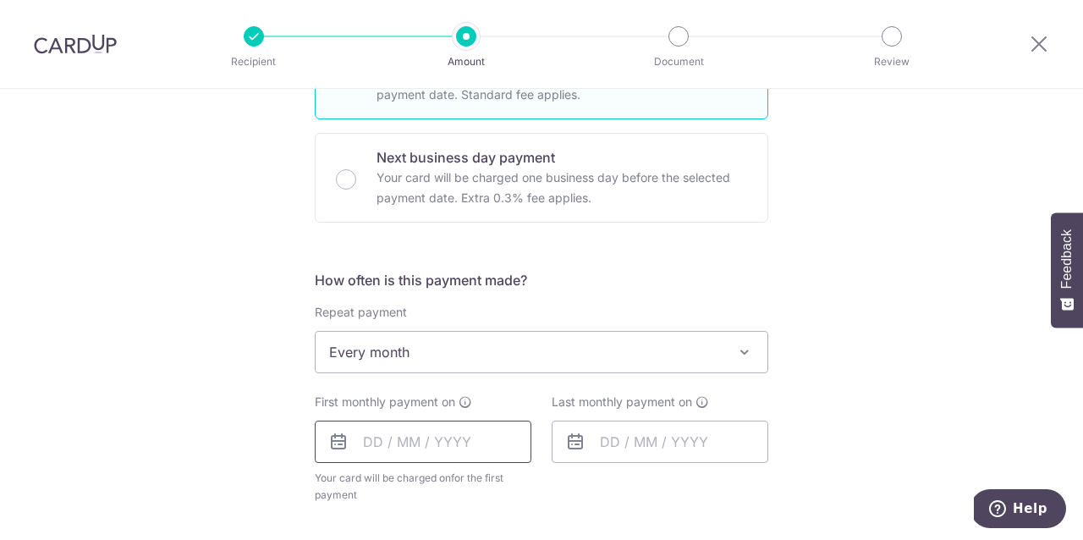
click at [419, 432] on input "text" at bounding box center [423, 442] width 217 height 42
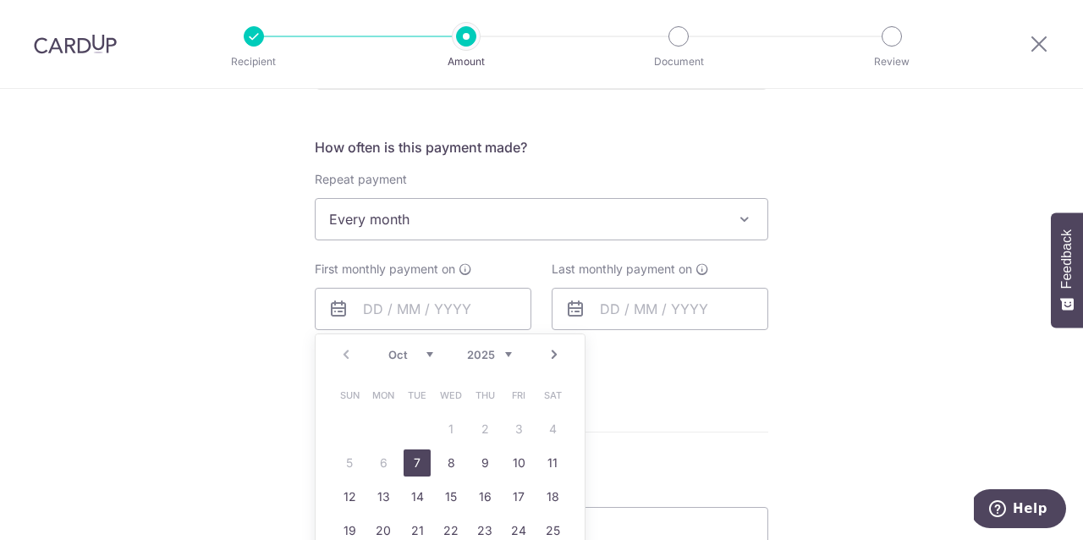
click at [416, 460] on link "7" at bounding box center [417, 462] width 27 height 27
type input "[DATE]"
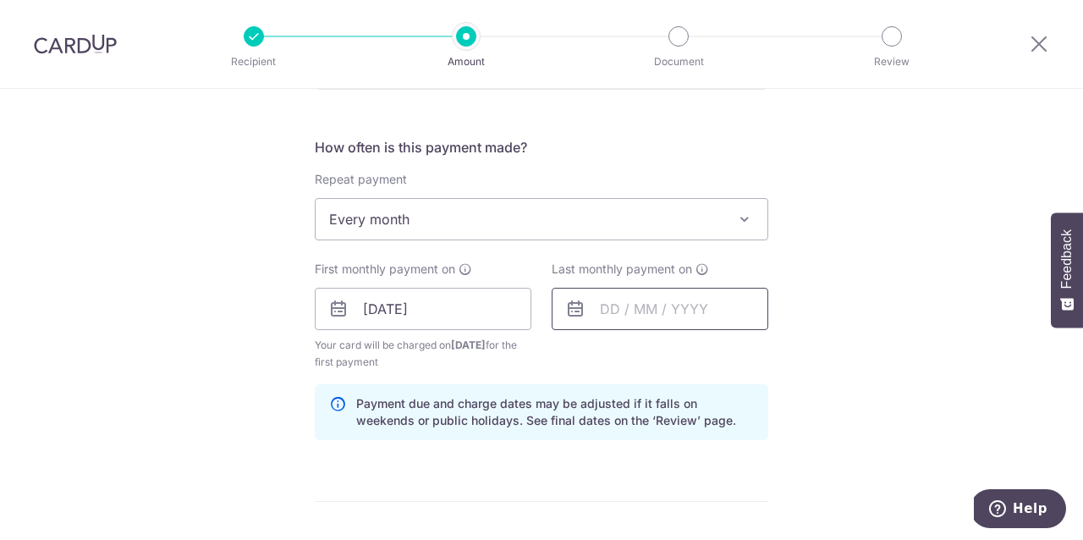
click at [640, 300] on input "text" at bounding box center [660, 309] width 217 height 42
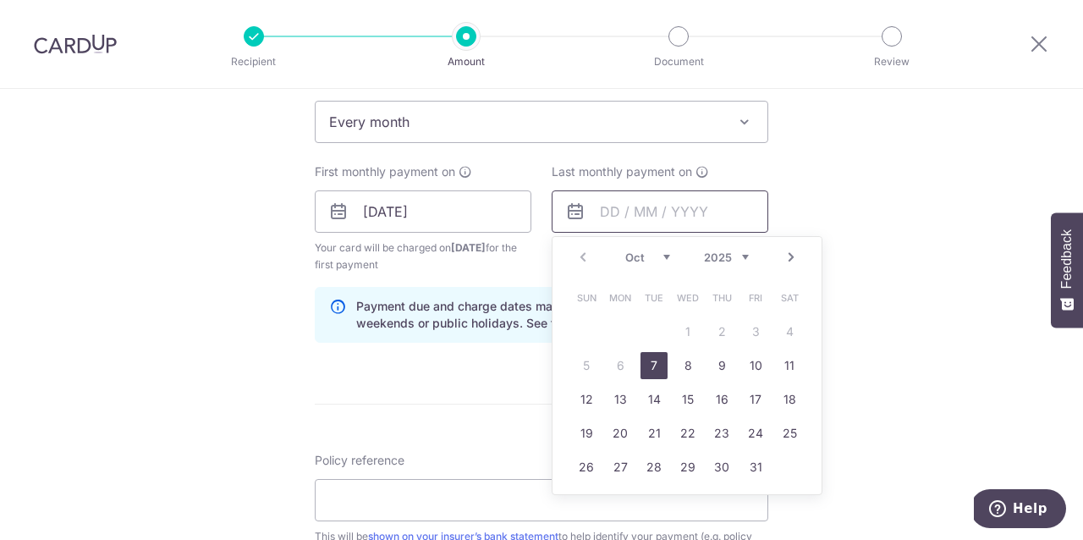
scroll to position [715, 0]
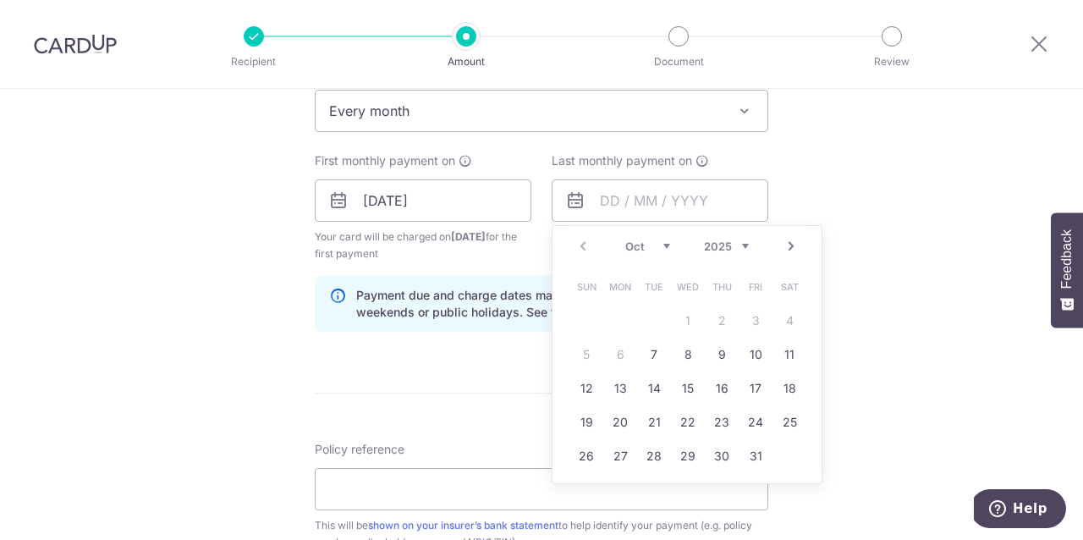
click at [786, 246] on link "Next" at bounding box center [791, 246] width 20 height 20
click at [575, 353] on link "7" at bounding box center [586, 354] width 27 height 27
type input "[DATE]"
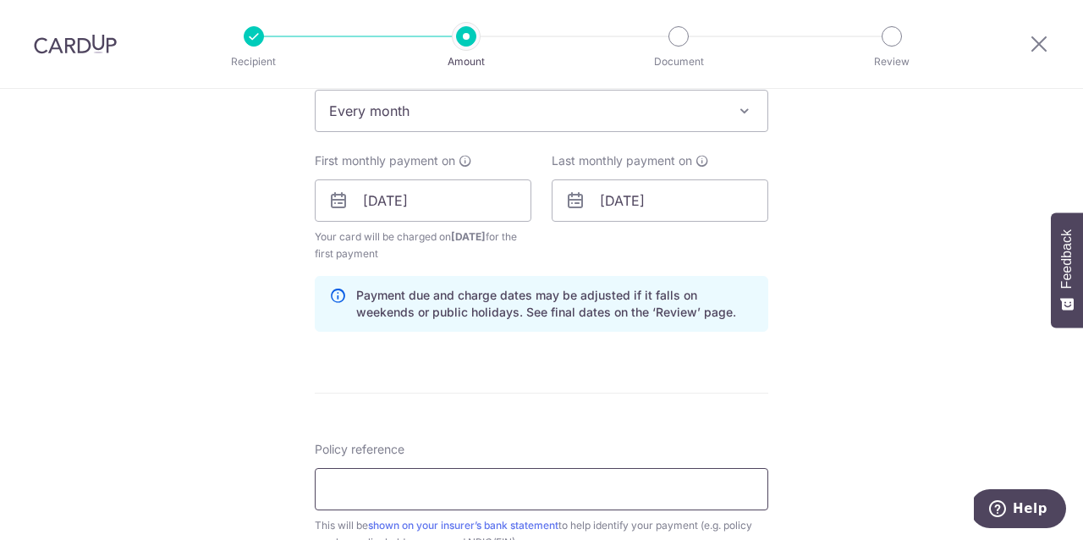
click at [491, 495] on input "Policy reference" at bounding box center [542, 489] width 454 height 42
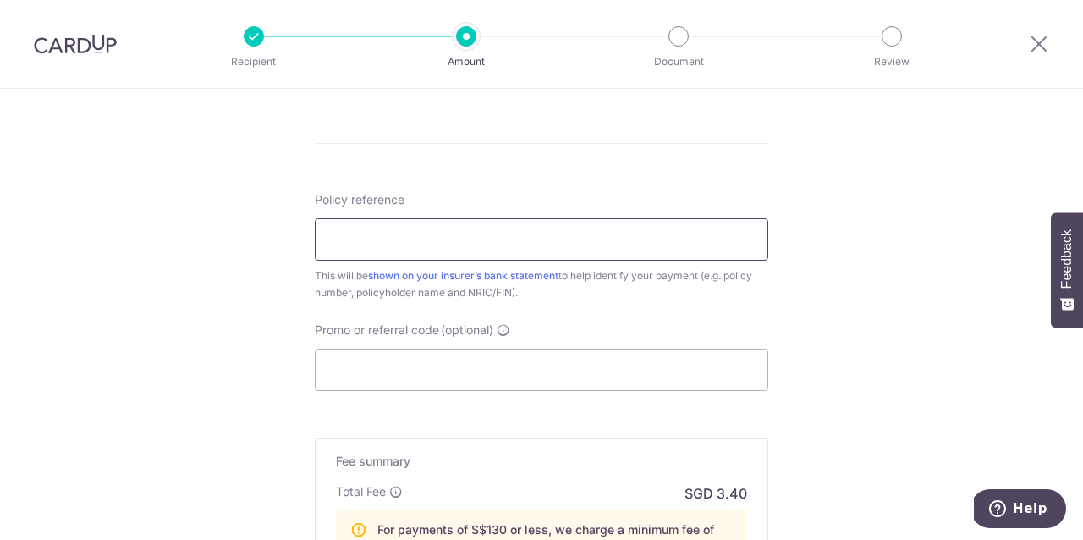
scroll to position [964, 0]
type input "0000136196 [PERSON_NAME] S9200735I"
click at [437, 370] on input "Promo or referral code (optional)" at bounding box center [542, 371] width 454 height 42
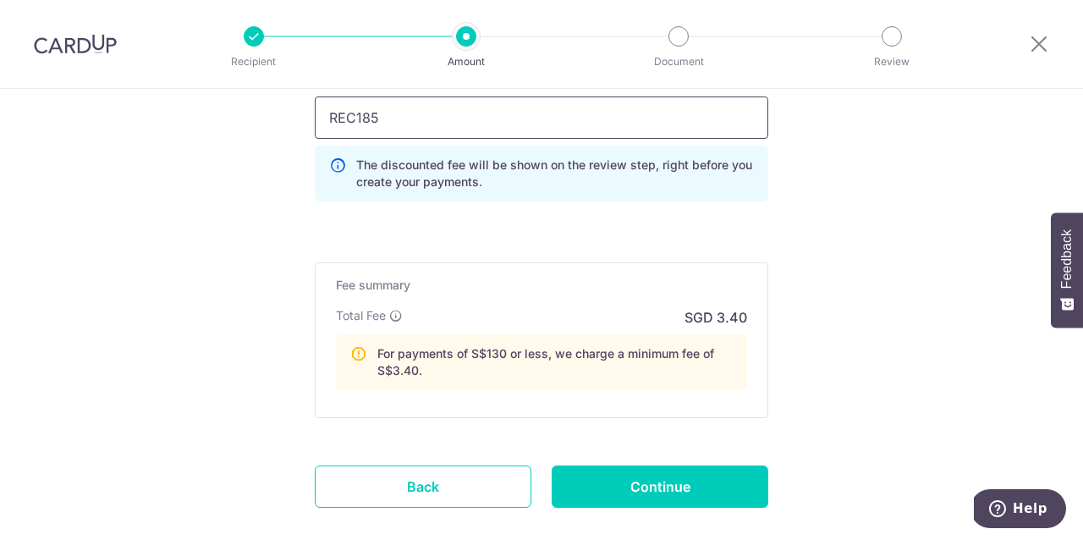
scroll to position [1303, 0]
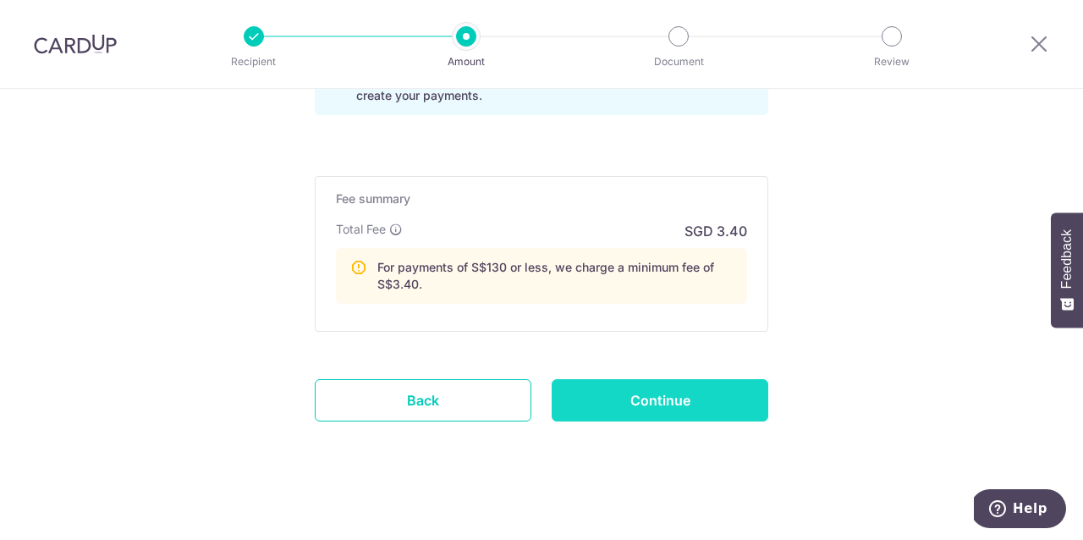
type input "REC185"
click at [635, 390] on input "Continue" at bounding box center [660, 400] width 217 height 42
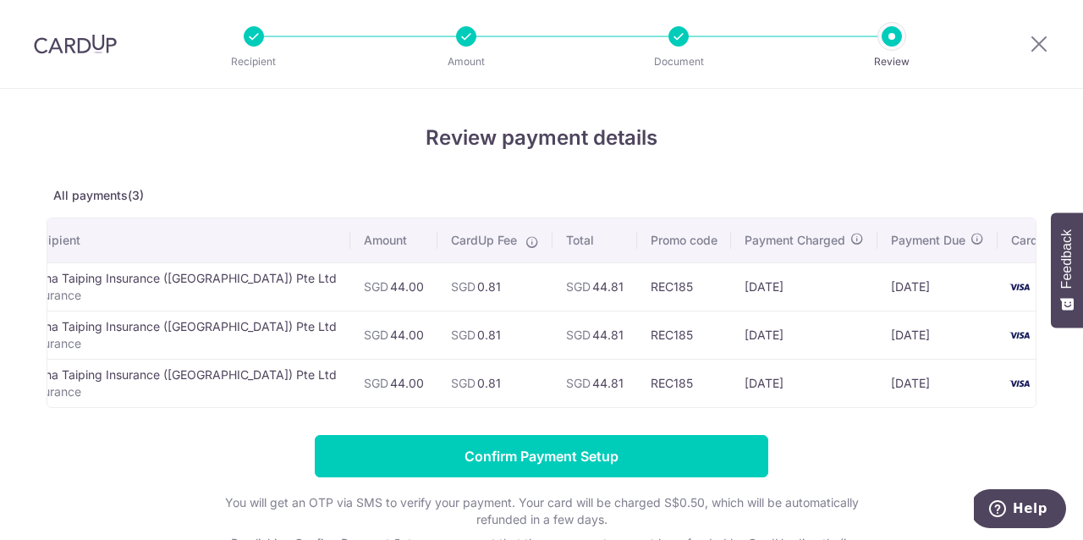
scroll to position [0, 40]
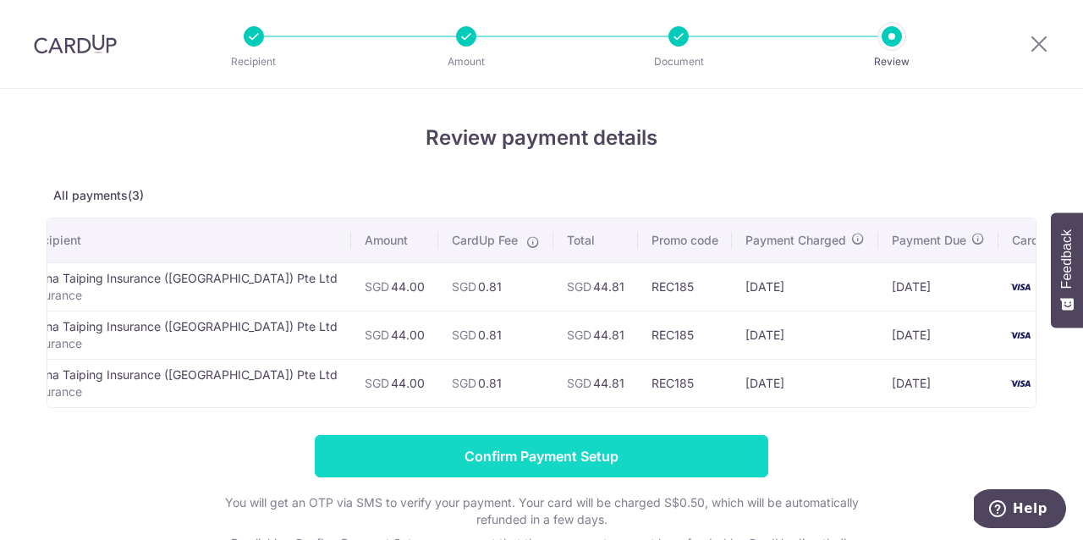
click at [609, 456] on input "Confirm Payment Setup" at bounding box center [542, 456] width 454 height 42
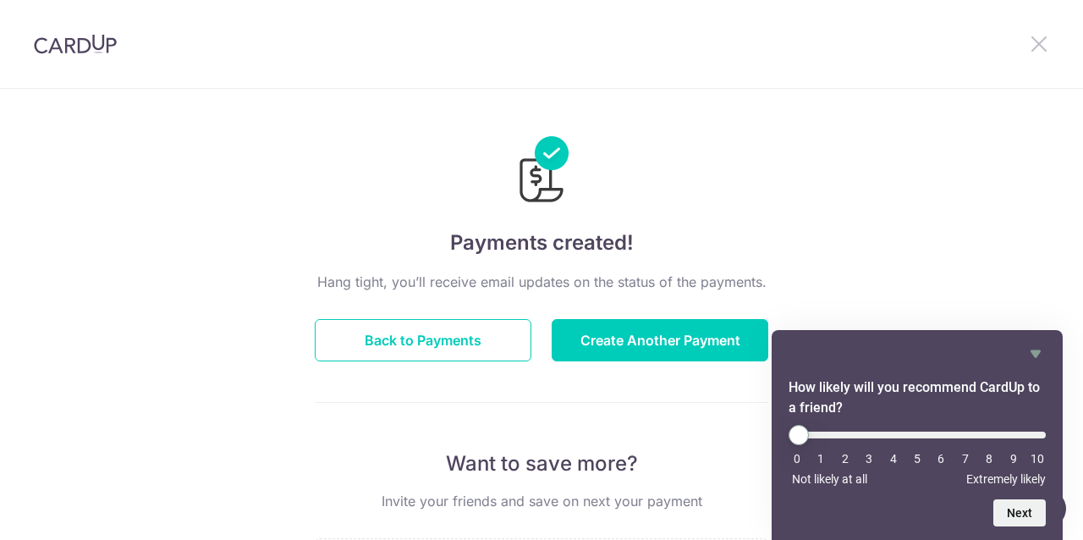
click at [1042, 41] on icon at bounding box center [1039, 43] width 20 height 21
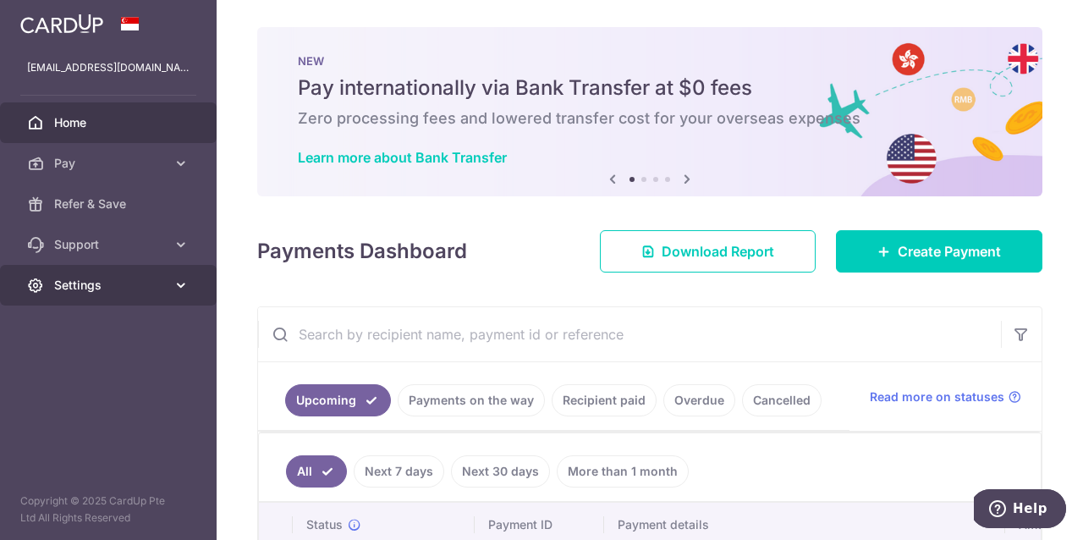
click at [79, 292] on span "Settings" at bounding box center [110, 285] width 112 height 17
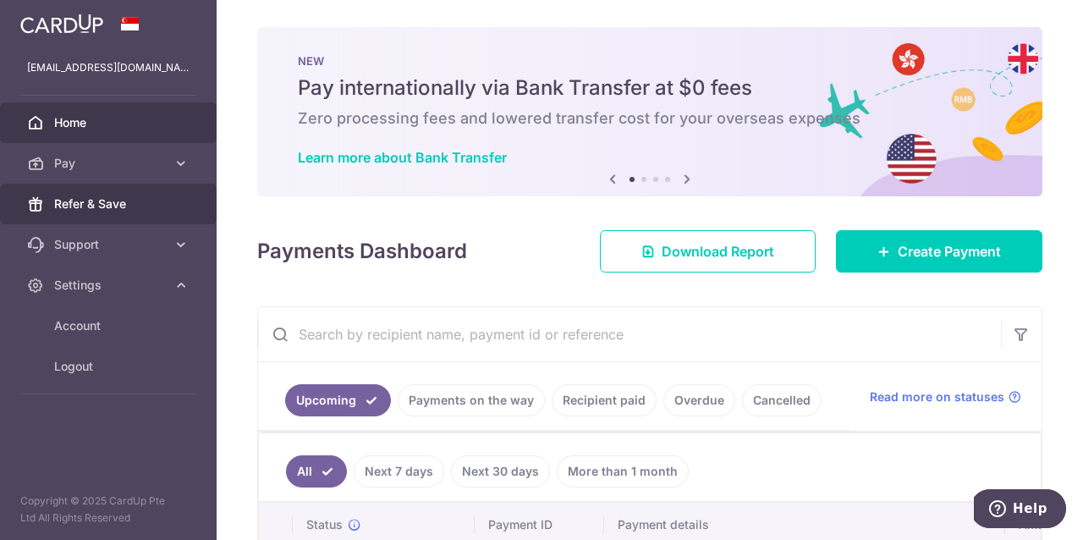
click at [110, 212] on link "Refer & Save" at bounding box center [108, 204] width 217 height 41
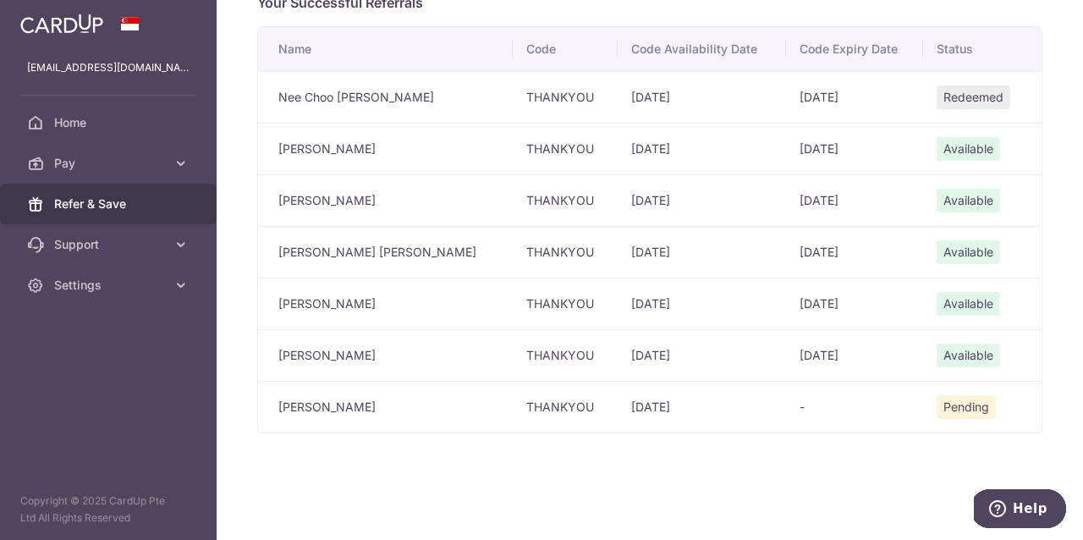
scroll to position [432, 0]
click at [175, 290] on icon at bounding box center [181, 285] width 17 height 17
click at [111, 371] on span "Logout" at bounding box center [110, 366] width 112 height 17
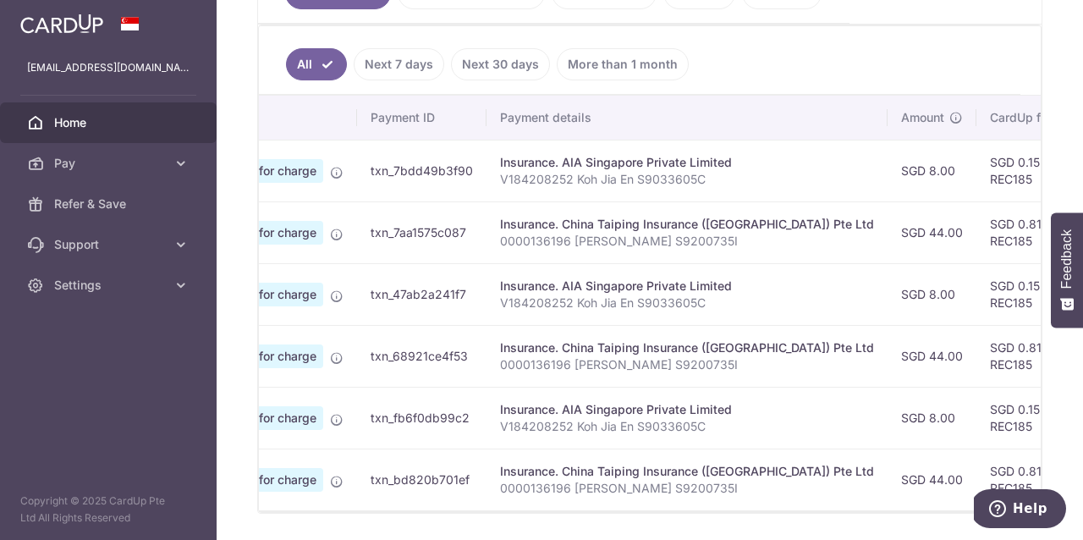
scroll to position [0, 215]
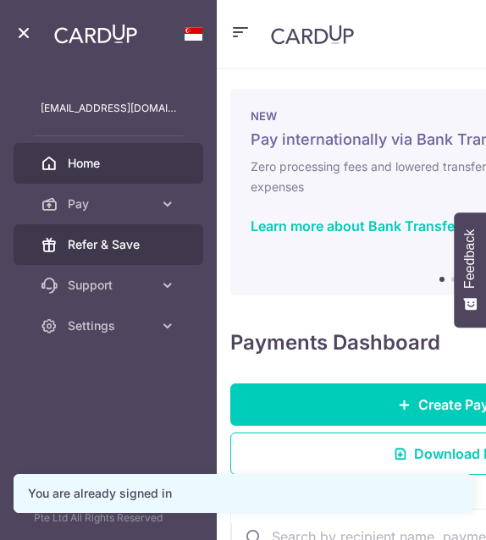
click at [96, 248] on span "Refer & Save" at bounding box center [122, 244] width 108 height 17
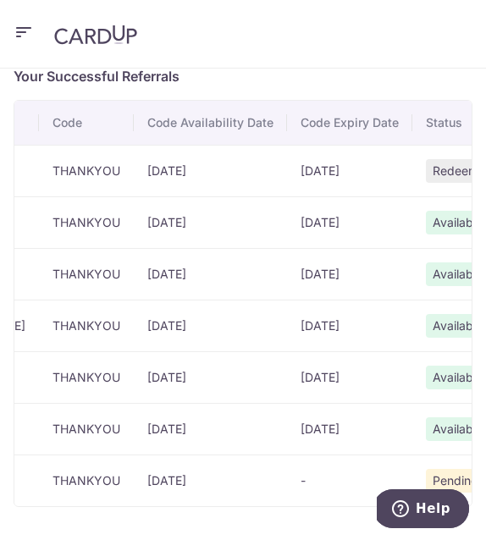
scroll to position [0, 206]
